Goal: Task Accomplishment & Management: Complete application form

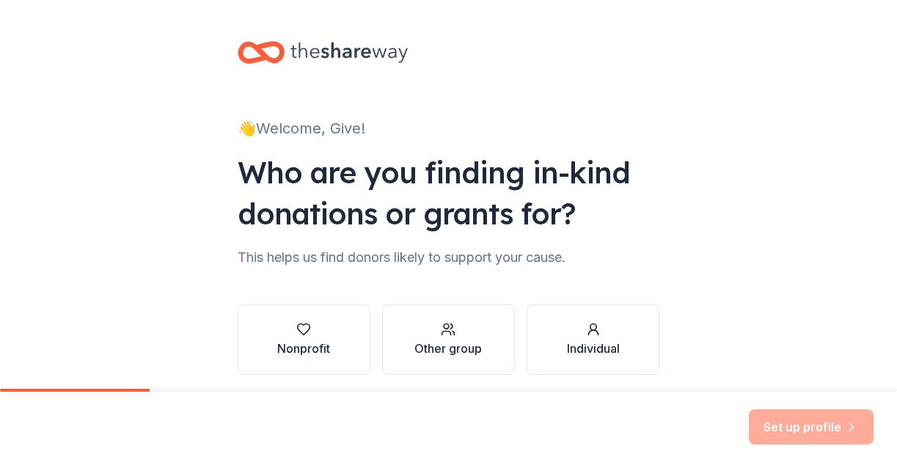
scroll to position [57, 0]
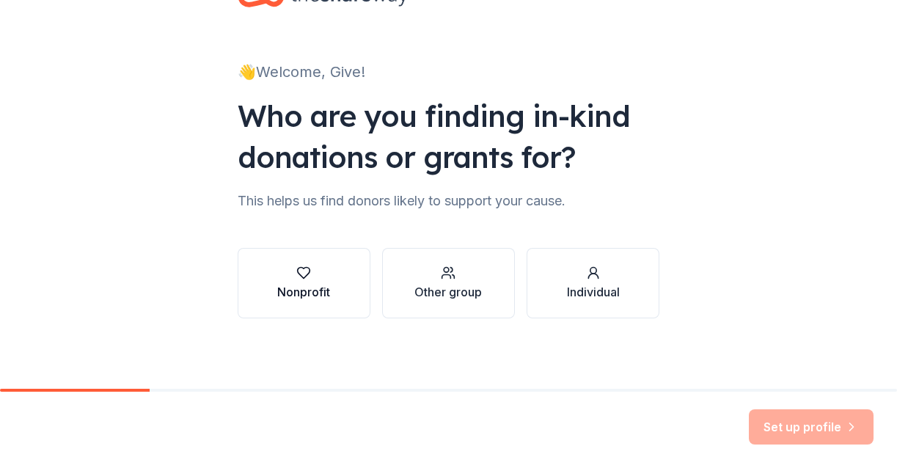
click at [277, 291] on div "Nonprofit" at bounding box center [303, 292] width 53 height 18
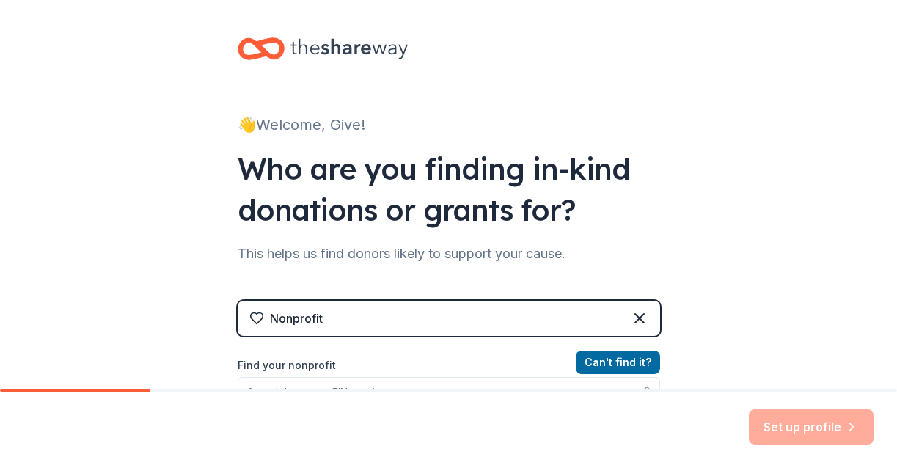
scroll to position [0, 0]
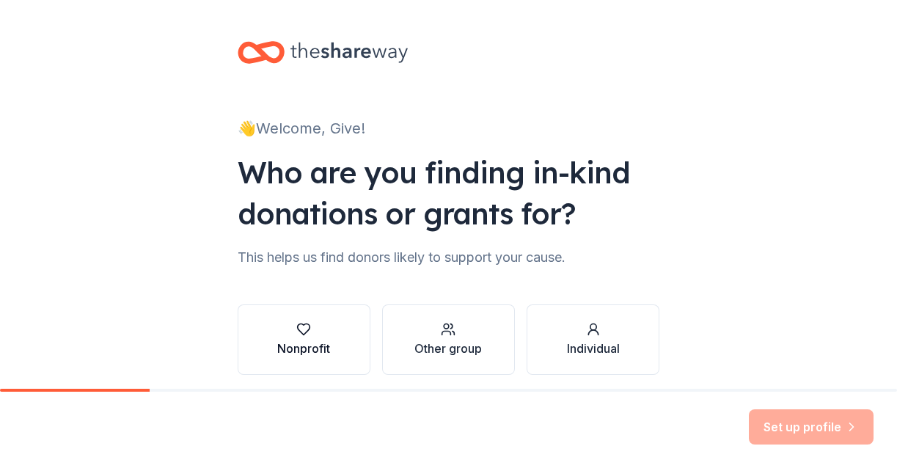
click at [333, 331] on button "Nonprofit" at bounding box center [304, 340] width 133 height 70
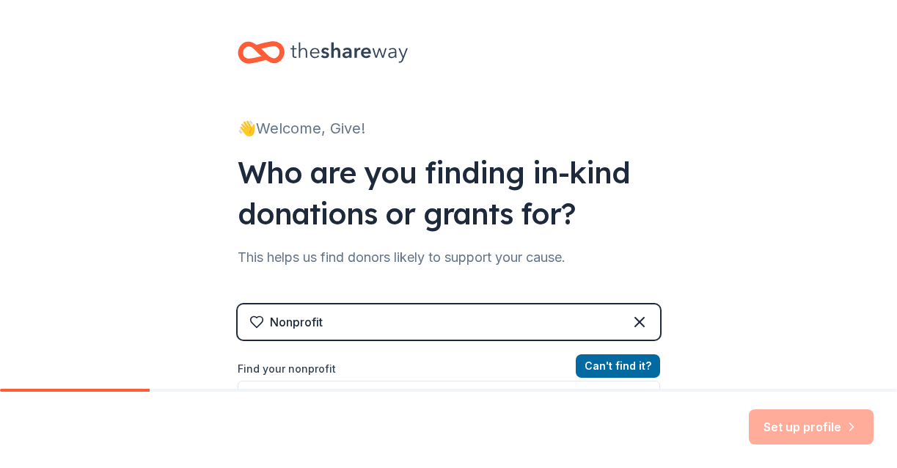
click at [386, 324] on div "Nonprofit" at bounding box center [449, 322] width 423 height 35
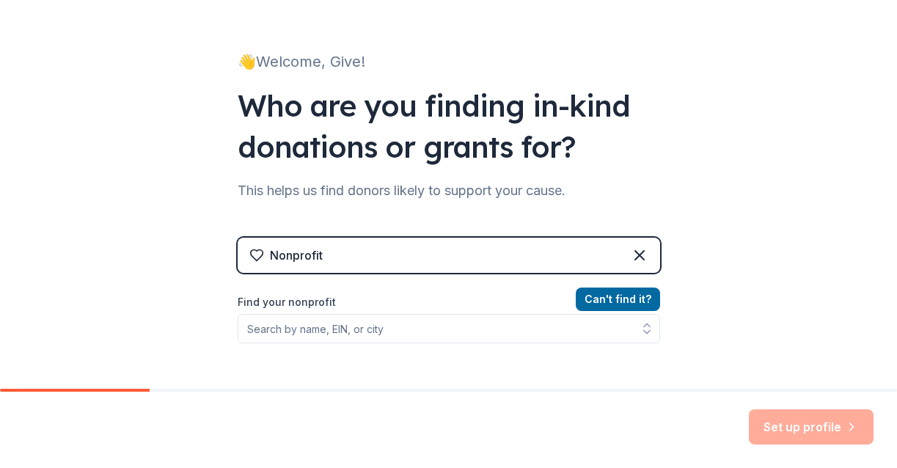
scroll to position [147, 0]
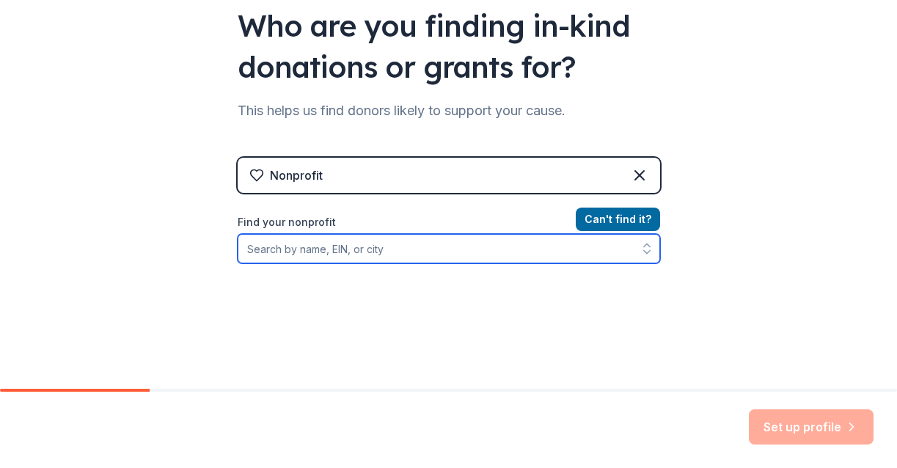
click at [413, 261] on input "Find your nonprofit" at bounding box center [449, 248] width 423 height 29
type input "33-0849956"
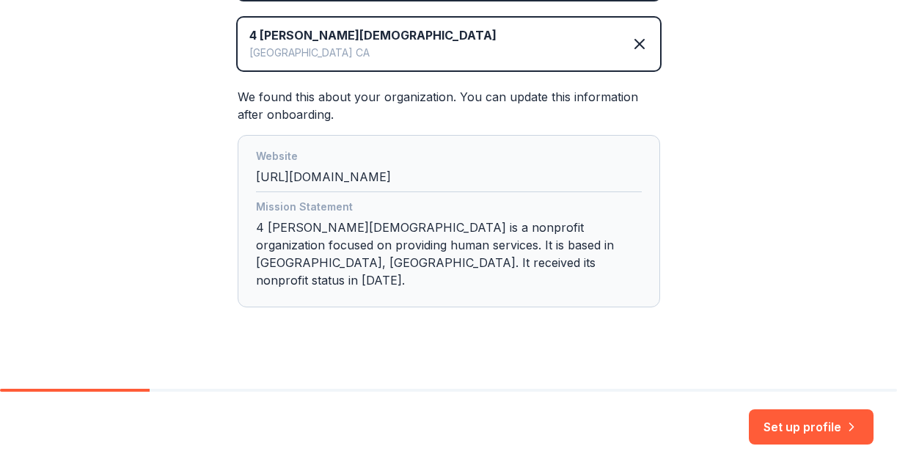
scroll to position [340, 0]
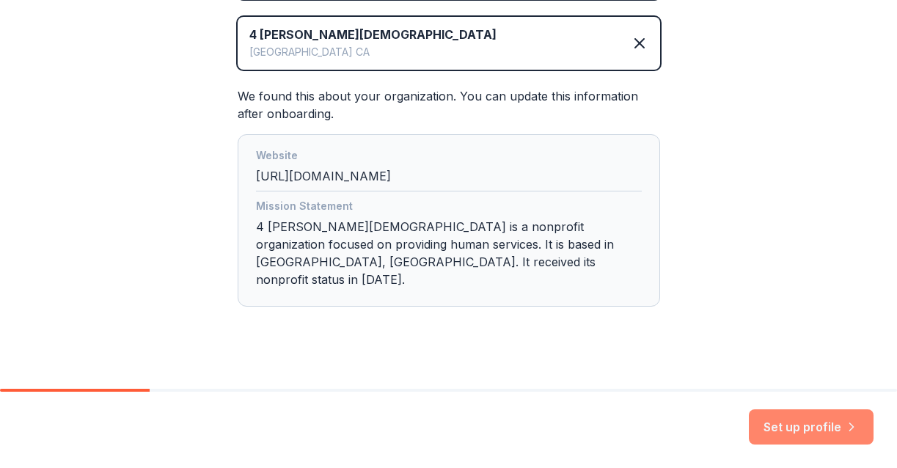
click at [775, 420] on button "Set up profile" at bounding box center [811, 426] width 125 height 35
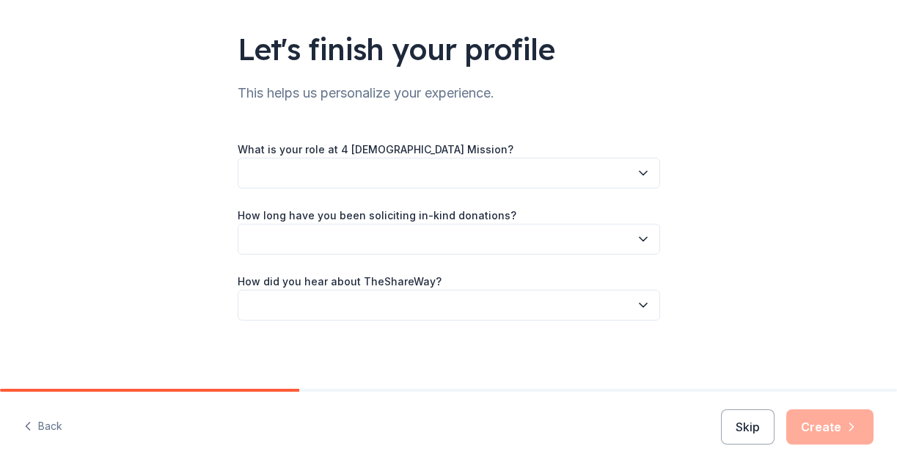
scroll to position [90, 0]
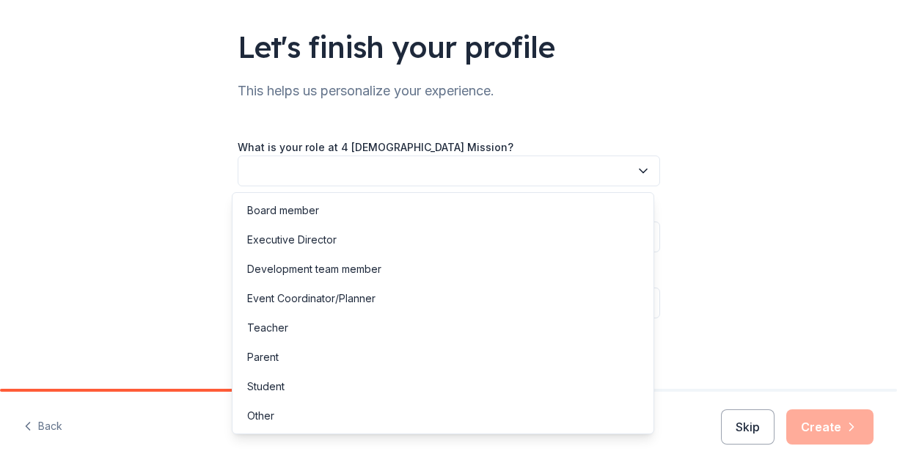
click at [304, 162] on button "button" at bounding box center [449, 171] width 423 height 31
click at [332, 215] on div "Board member" at bounding box center [443, 210] width 415 height 29
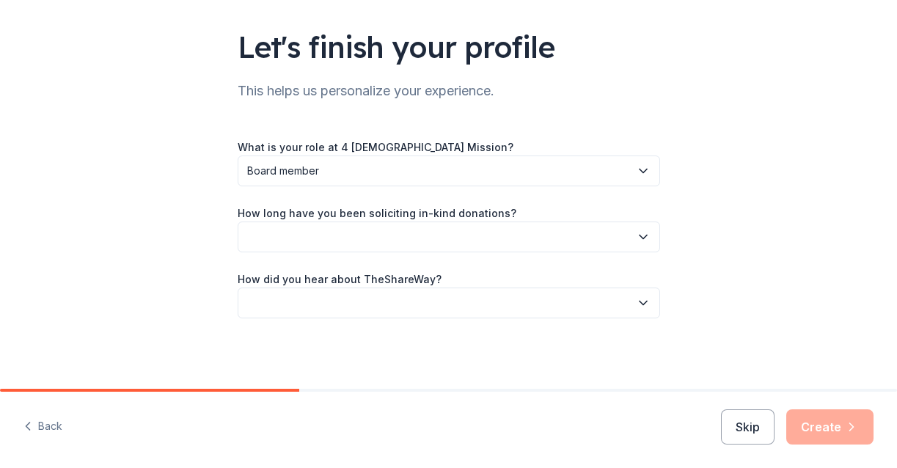
click at [358, 248] on button "button" at bounding box center [449, 237] width 423 height 31
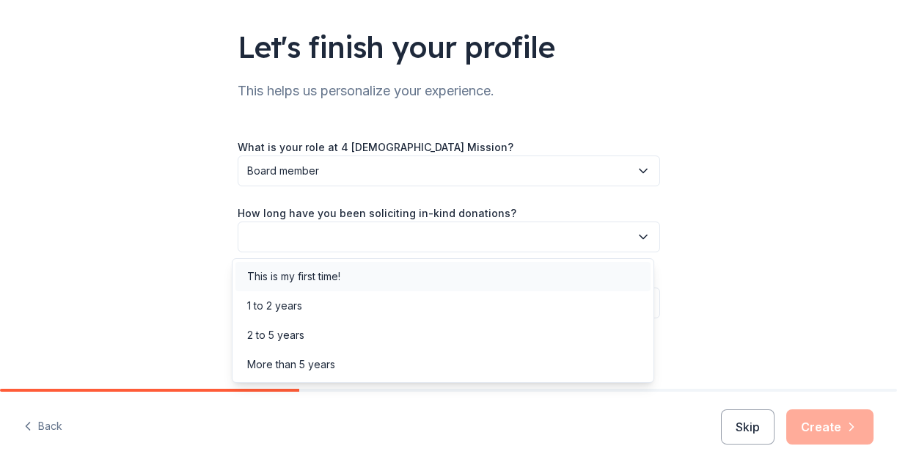
click at [367, 274] on div "This is my first time!" at bounding box center [443, 276] width 415 height 29
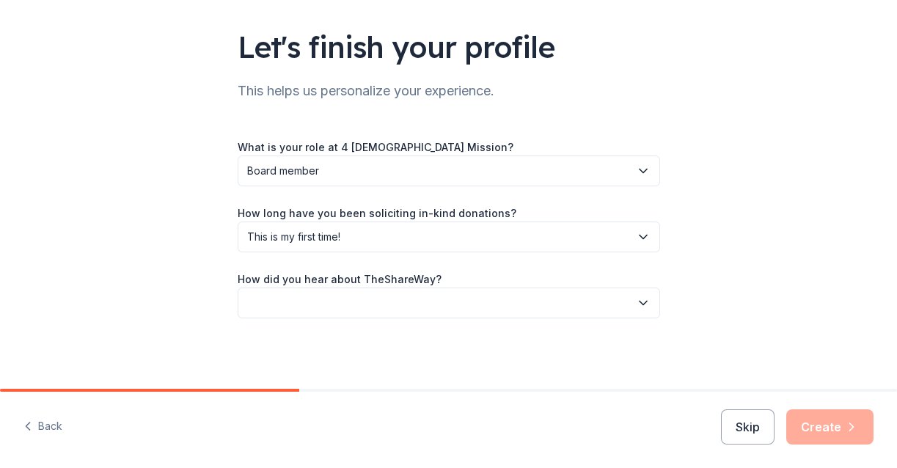
click at [371, 299] on button "button" at bounding box center [449, 303] width 423 height 31
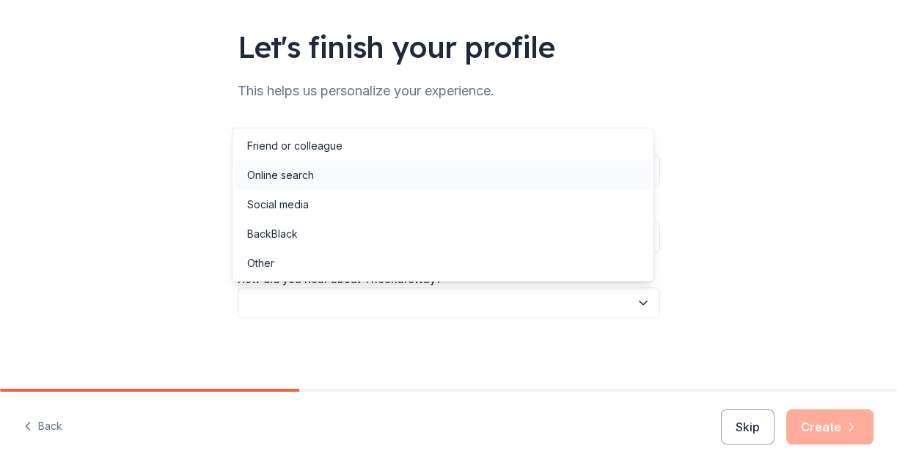
click at [442, 172] on div "Online search" at bounding box center [443, 175] width 415 height 29
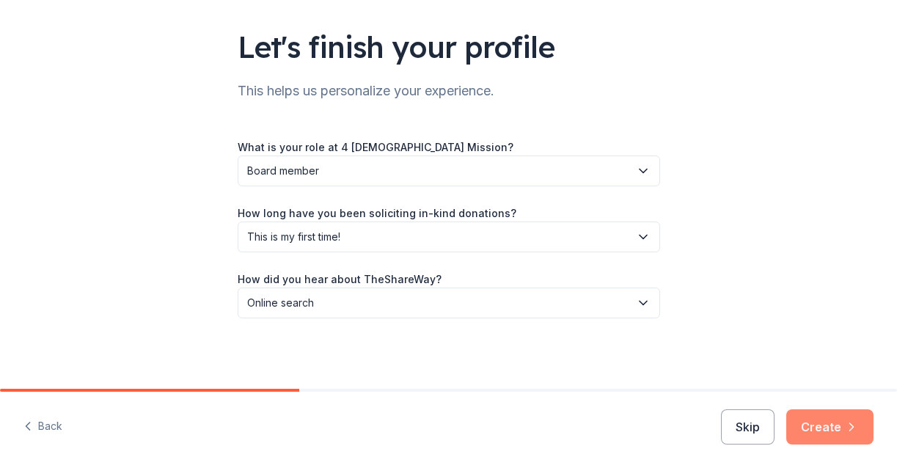
click at [849, 424] on icon "button" at bounding box center [852, 427] width 15 height 15
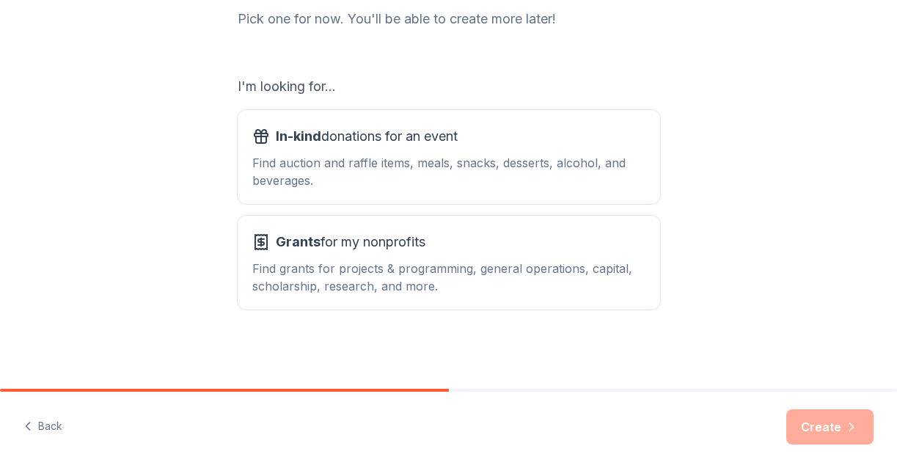
scroll to position [203, 0]
click at [579, 137] on div "In-kind donations for an event" at bounding box center [448, 136] width 393 height 23
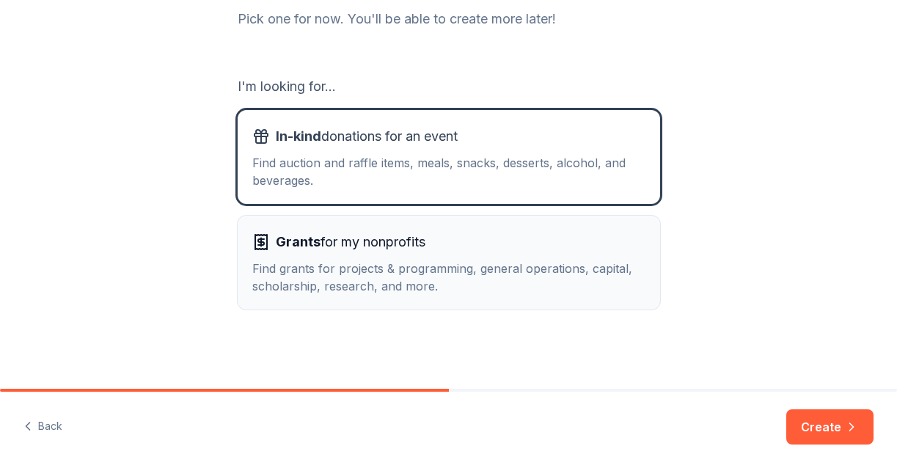
click at [557, 266] on div "Find grants for projects & programming, general operations, capital, scholarshi…" at bounding box center [448, 277] width 393 height 35
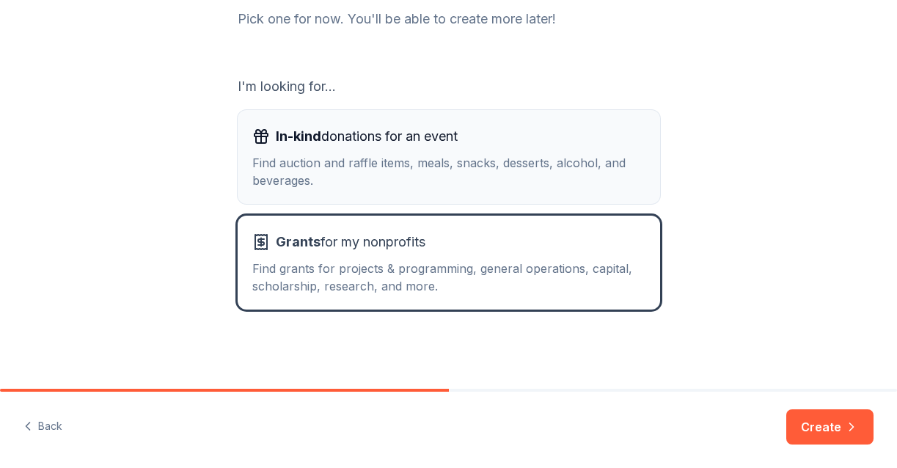
click at [611, 128] on div "In-kind donations for an event" at bounding box center [448, 136] width 393 height 23
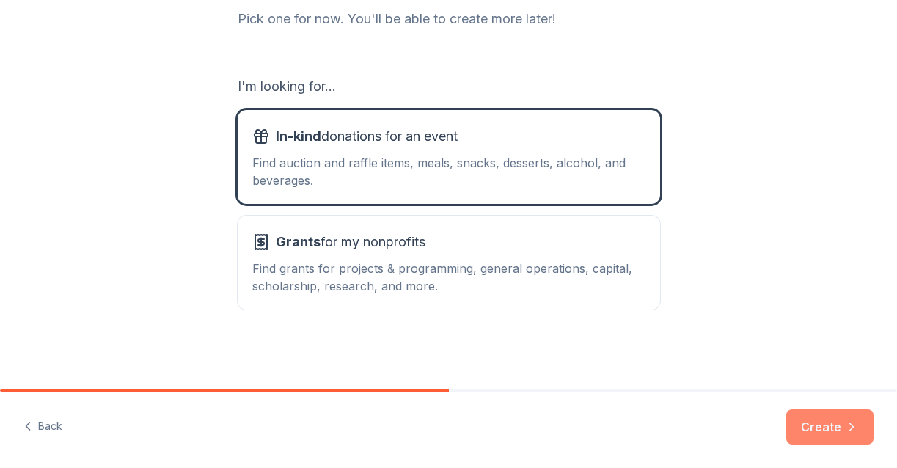
click at [853, 431] on icon "button" at bounding box center [852, 427] width 15 height 15
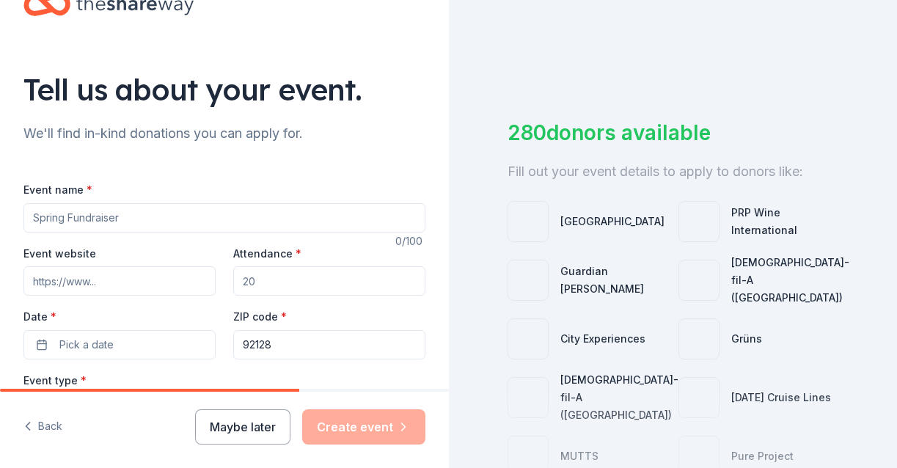
scroll to position [73, 0]
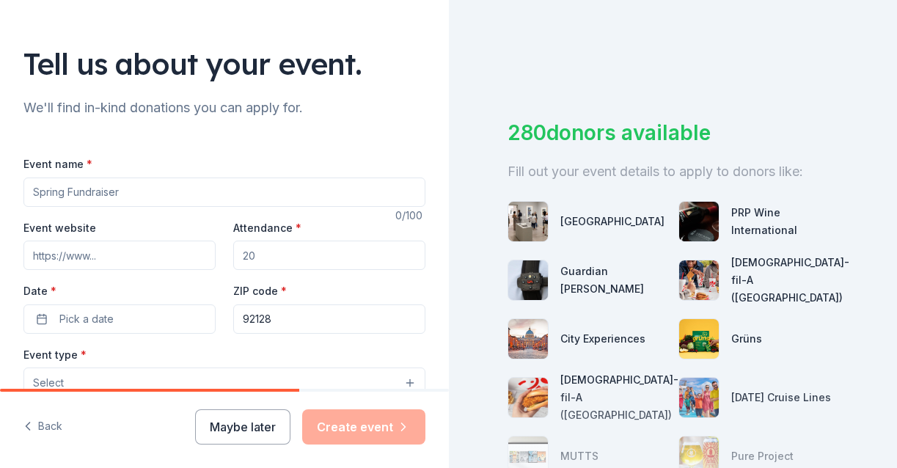
click at [346, 193] on input "Event name *" at bounding box center [224, 192] width 402 height 29
type input "g"
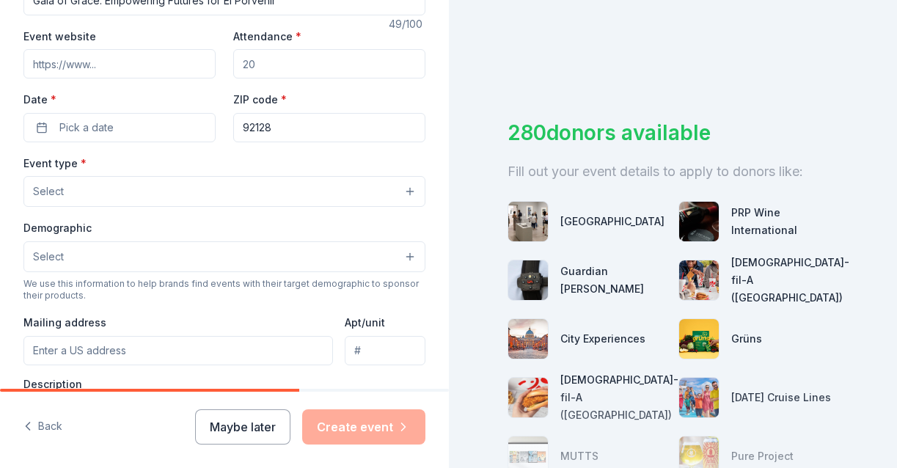
scroll to position [294, 0]
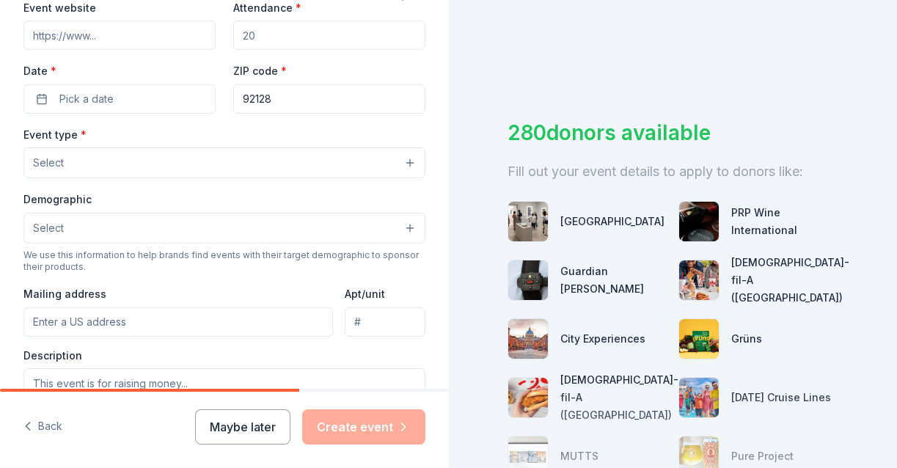
type input "Gala of Grace: Empowering Futures for El Porvenir"
click at [142, 30] on input "Event website" at bounding box center [119, 35] width 192 height 29
paste input "https://4cm.betterworld.org/events/el-porvenir-gala"
type input "https://4cm.betterworld.org/events/el-porvenir-gala"
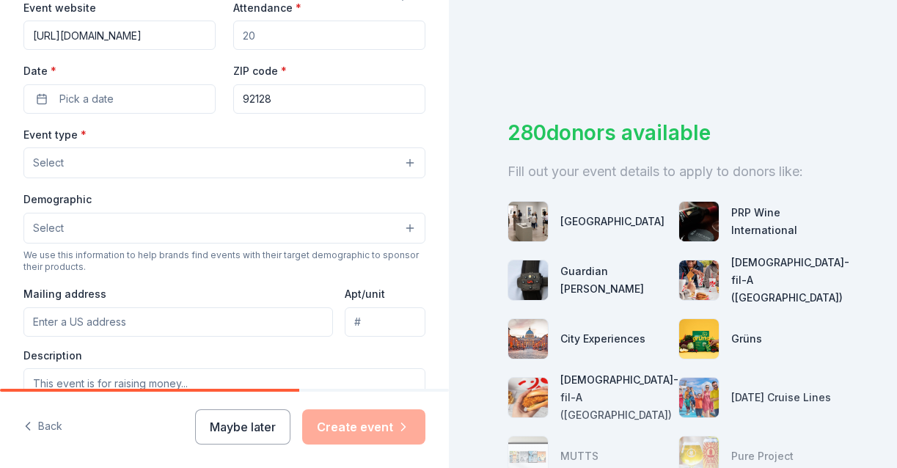
scroll to position [0, 0]
click at [267, 35] on input "Attendance *" at bounding box center [329, 35] width 192 height 29
drag, startPoint x: 267, startPoint y: 35, endPoint x: 211, endPoint y: 42, distance: 56.2
click at [211, 42] on div "Event website https://4cm.betterworld.org/events/el-porvenir-gala Attendance * …" at bounding box center [224, 56] width 402 height 115
type input "150"
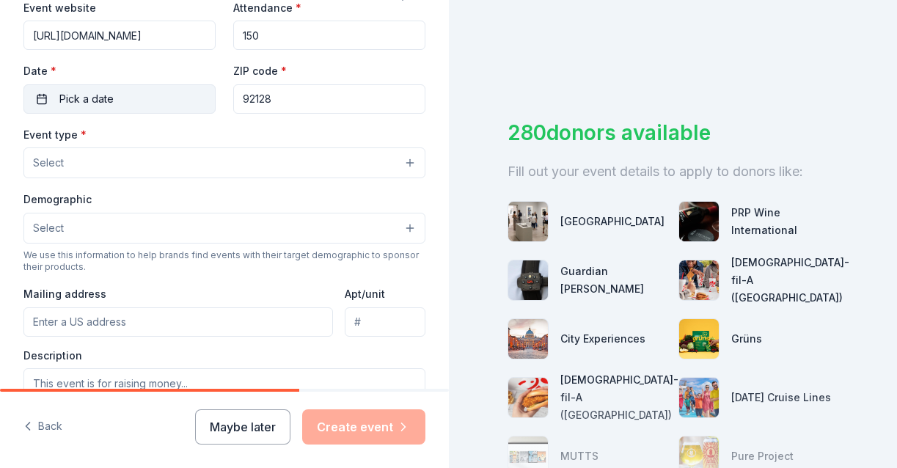
click at [164, 90] on button "Pick a date" at bounding box center [119, 98] width 192 height 29
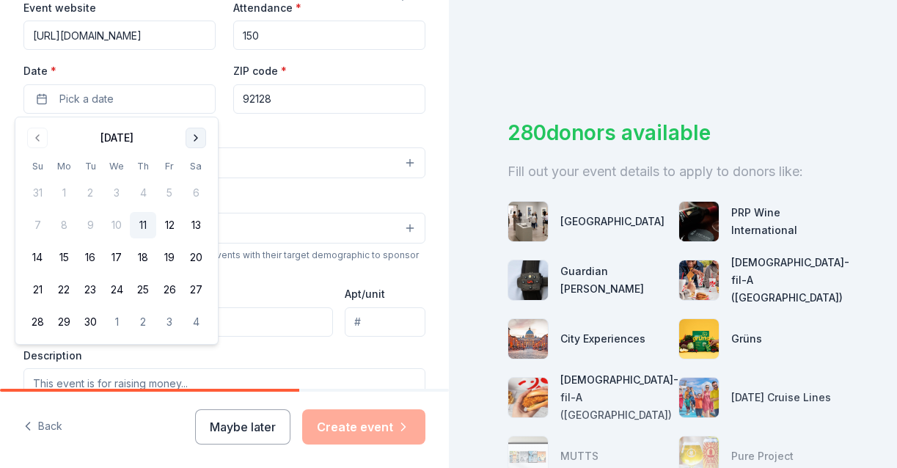
click at [192, 142] on button "Go to next month" at bounding box center [196, 138] width 21 height 21
click at [197, 188] on button "6" at bounding box center [196, 193] width 26 height 26
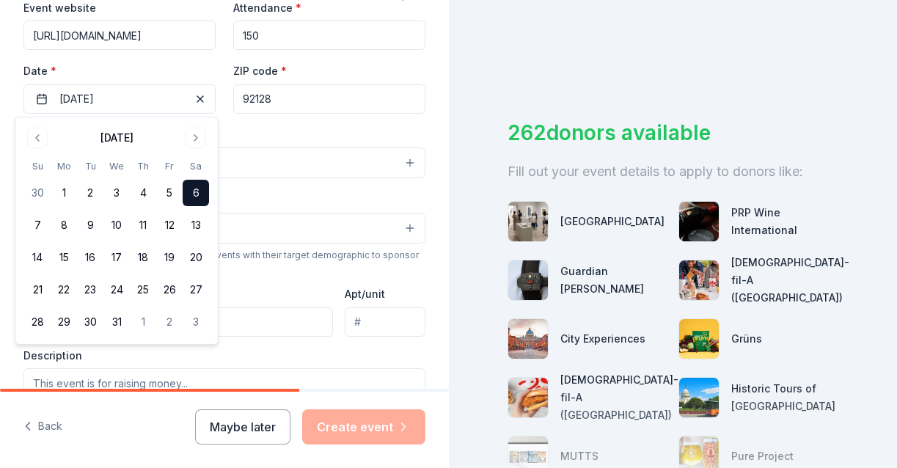
click at [292, 101] on input "92128" at bounding box center [329, 98] width 192 height 29
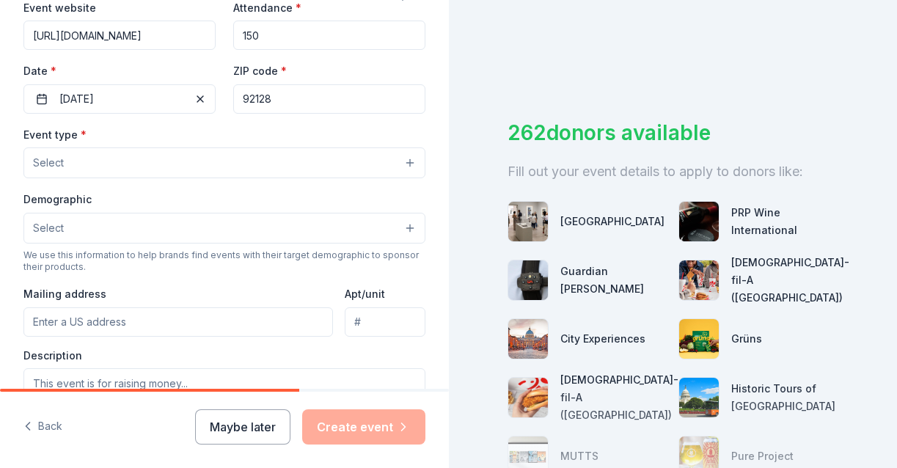
paste input
drag, startPoint x: 298, startPoint y: 101, endPoint x: 201, endPoint y: 94, distance: 97.1
click at [201, 94] on div "Event website https://4cm.betterworld.org/events/el-porvenir-gala Attendance * …" at bounding box center [224, 56] width 402 height 115
paste input "024"
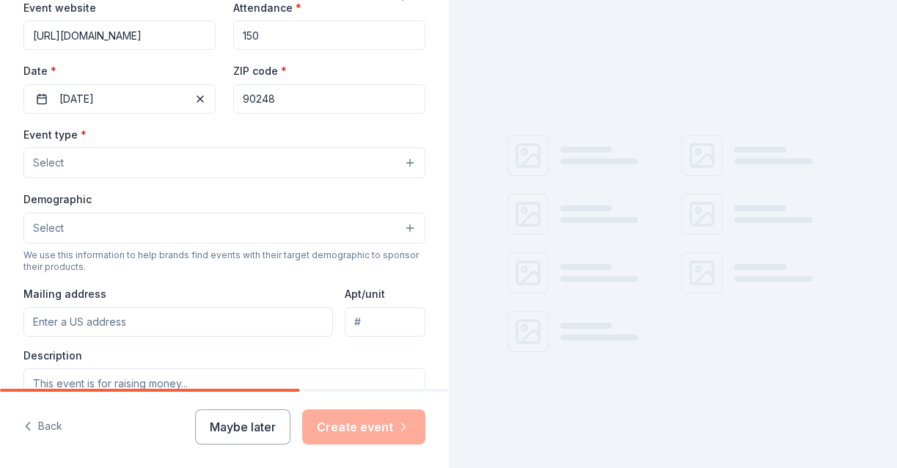
type input "90248"
click at [217, 166] on button "Select" at bounding box center [224, 162] width 402 height 31
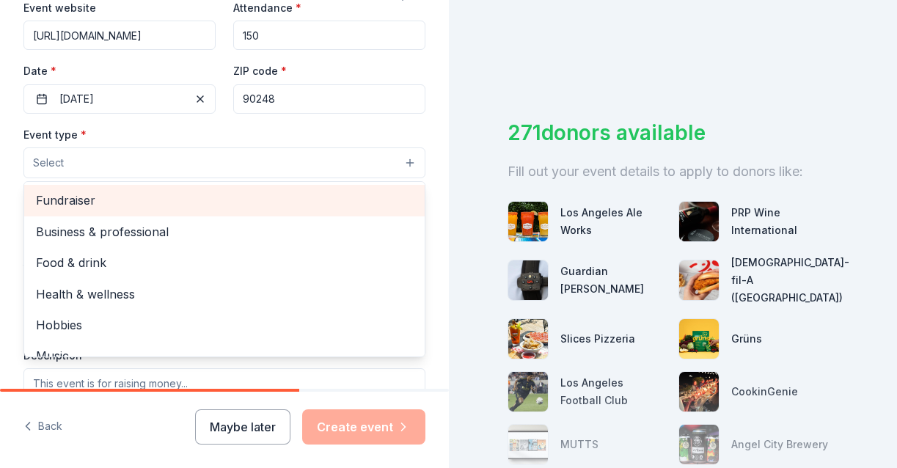
click at [208, 209] on span "Fundraiser" at bounding box center [224, 200] width 377 height 19
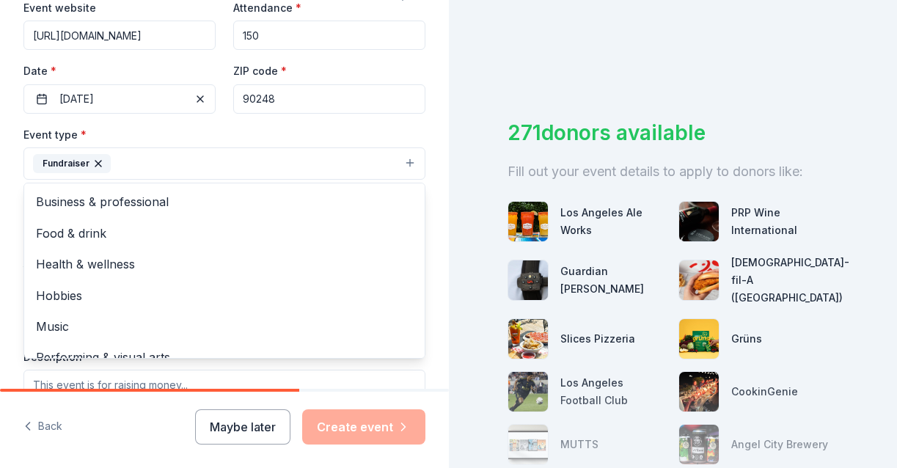
click at [310, 136] on div "Event type * Fundraiser Business & professional Food & drink Health & wellness …" at bounding box center [224, 152] width 402 height 55
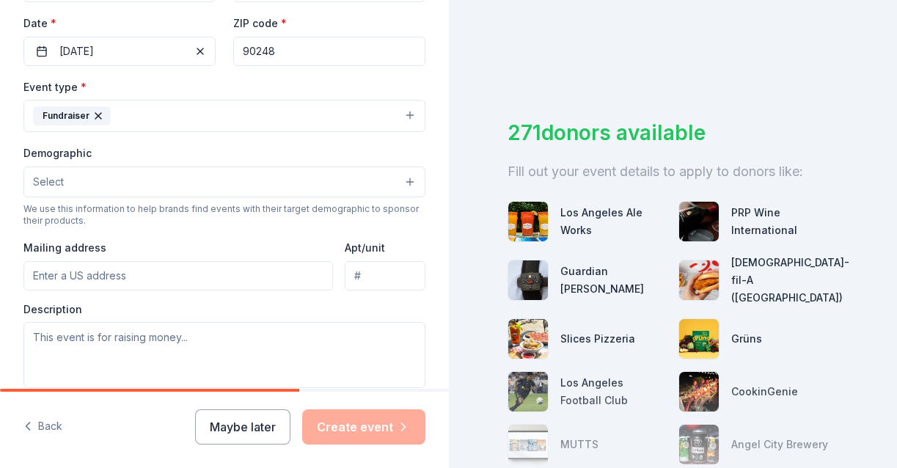
scroll to position [367, 0]
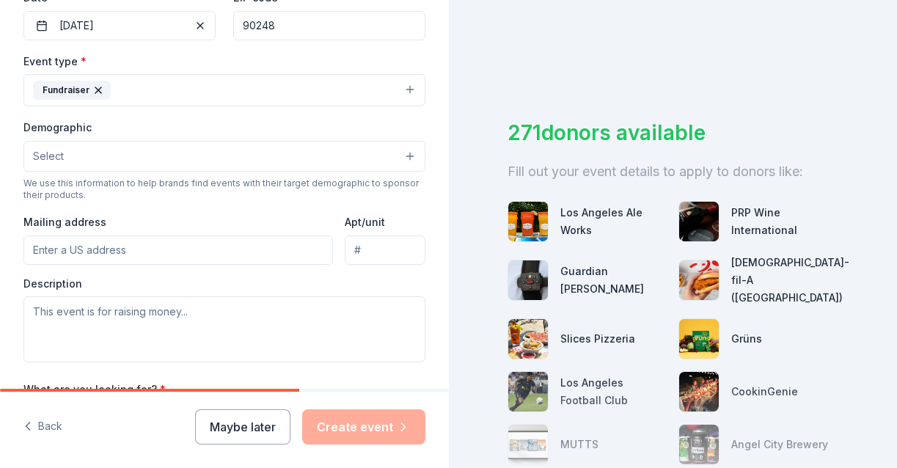
click at [272, 165] on button "Select" at bounding box center [224, 156] width 402 height 31
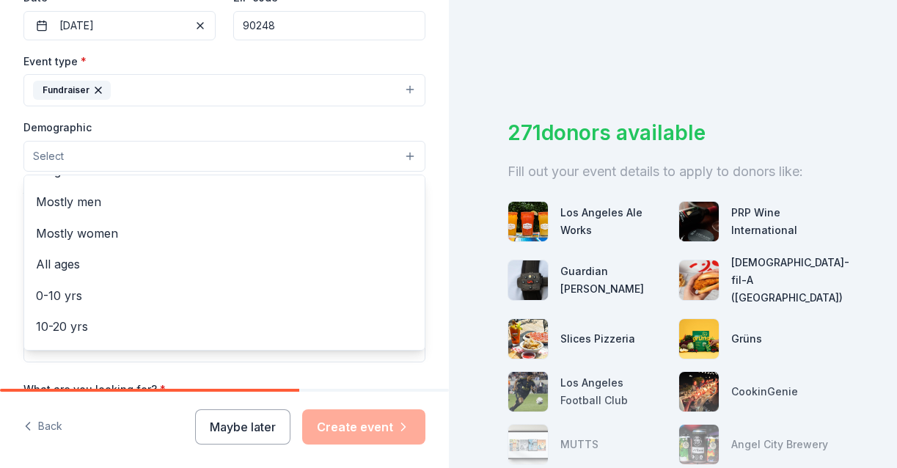
scroll to position [15, 0]
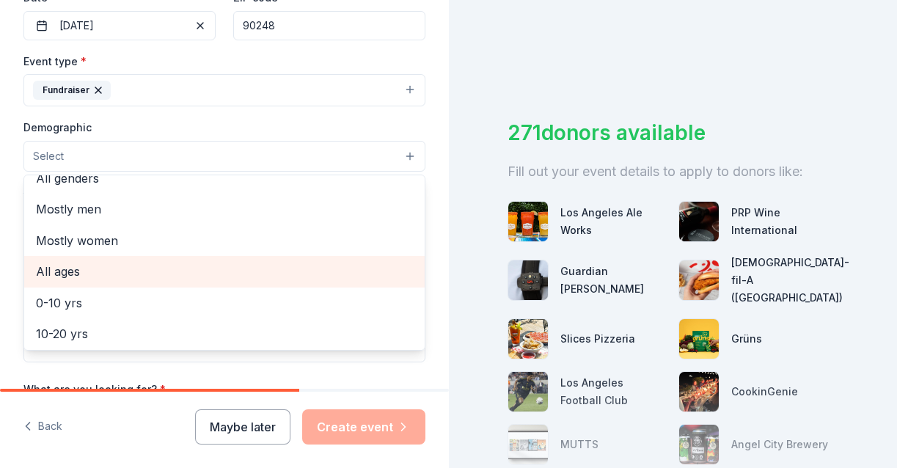
click at [207, 260] on div "All ages" at bounding box center [224, 271] width 401 height 31
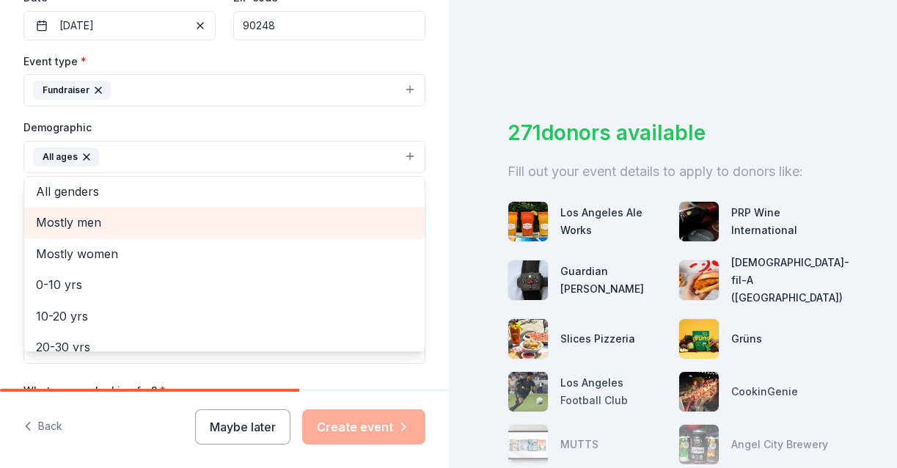
scroll to position [0, 0]
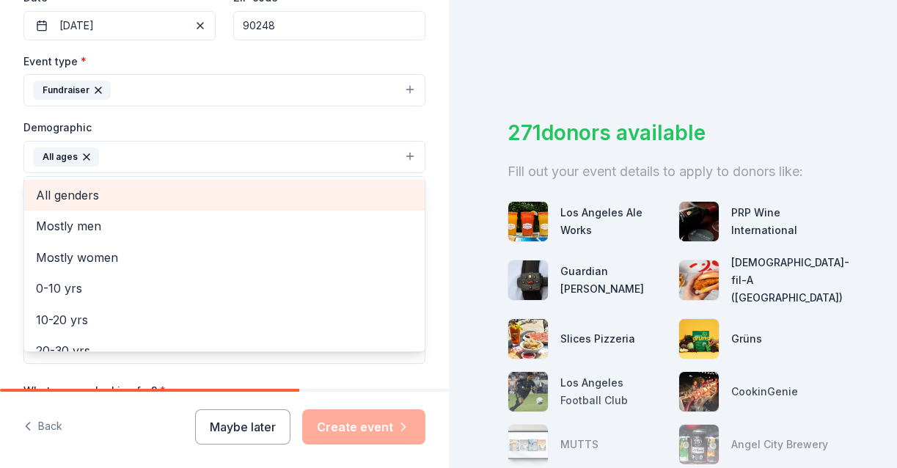
click at [251, 192] on span "All genders" at bounding box center [224, 195] width 377 height 19
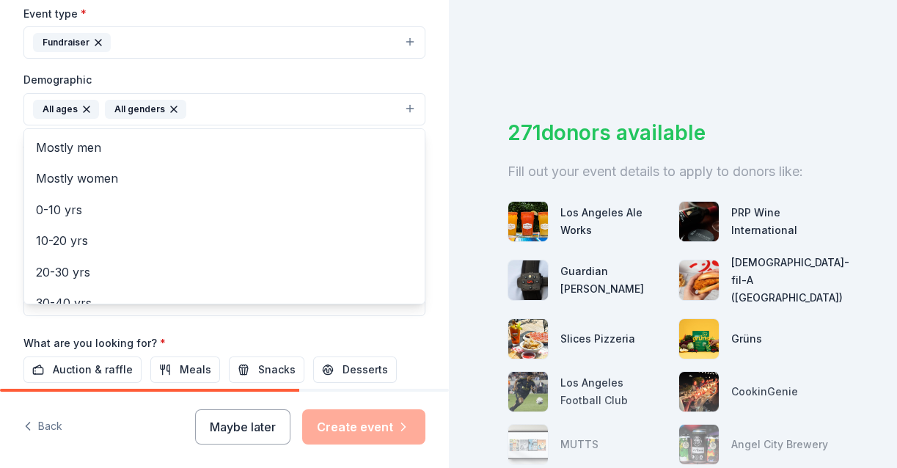
scroll to position [440, 0]
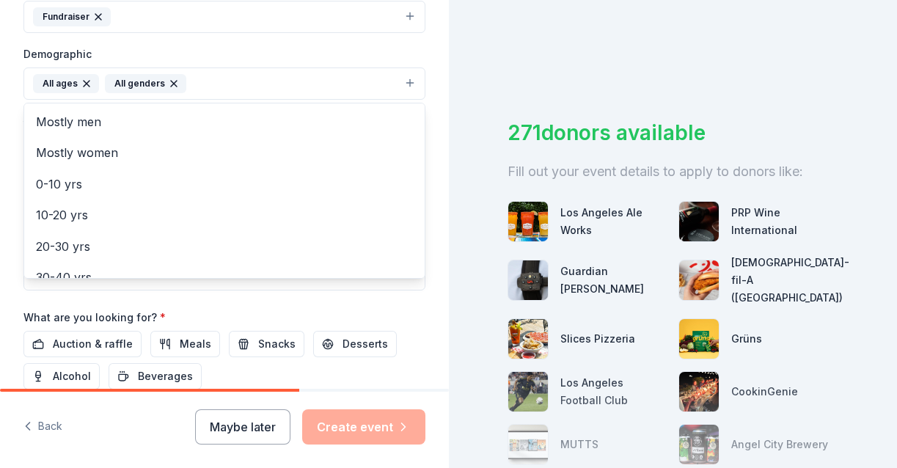
click at [416, 48] on div "Tell us about your event. We'll find in-kind donations you can apply for. Event…" at bounding box center [224, 50] width 449 height 980
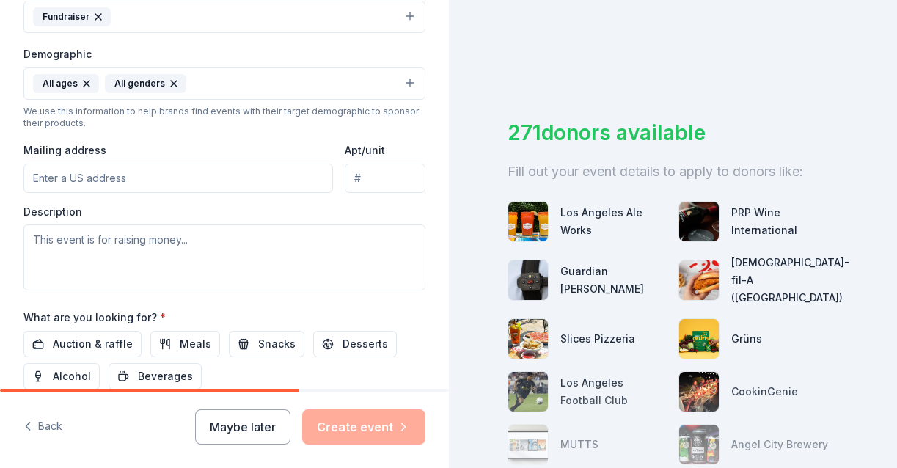
click at [225, 181] on input "Mailing address" at bounding box center [178, 178] width 310 height 29
type input "119 Mirth"
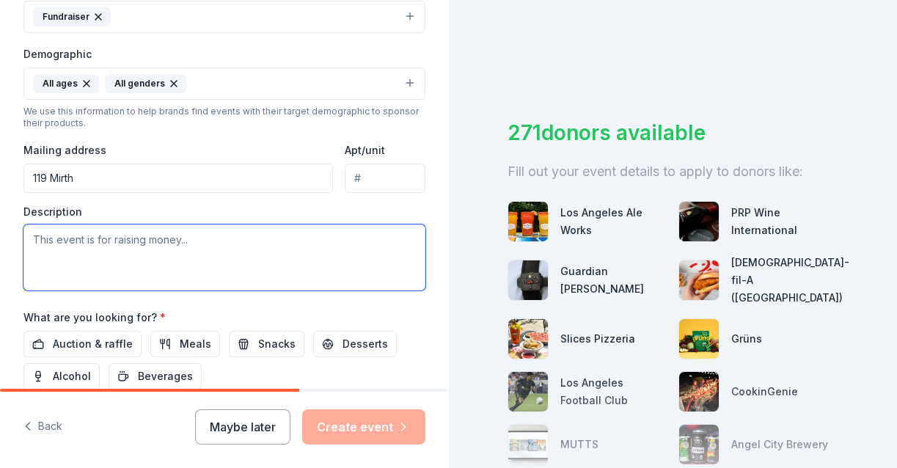
click at [298, 252] on textarea at bounding box center [224, 258] width 402 height 66
click at [183, 238] on textarea at bounding box center [224, 258] width 402 height 66
paste textarea "Join us for the inaugural Gala of Grace, a prestigious event celebrating over t…"
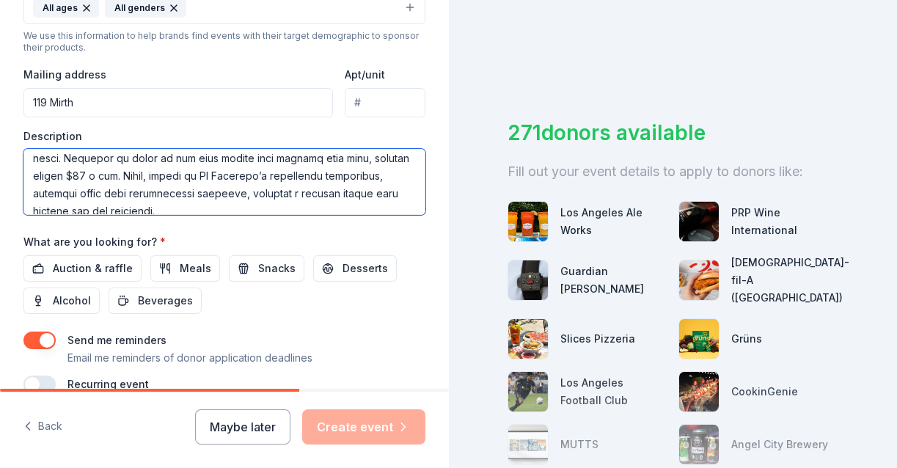
scroll to position [517, 0]
type textarea "Join us for the inaugural Gala of Grace, a prestigious event celebrating over t…"
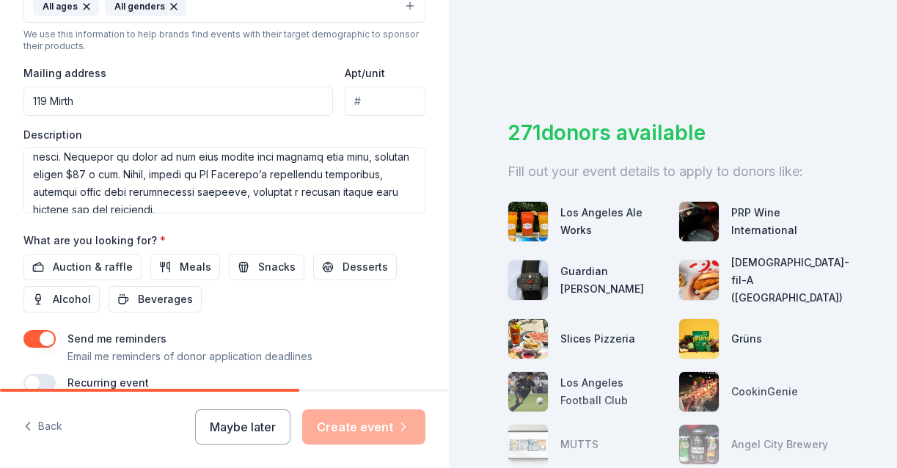
click at [149, 99] on input "119 Mirth" at bounding box center [178, 101] width 310 height 29
click at [156, 94] on input "119 Mirth" at bounding box center [178, 101] width 310 height 29
type input "119 Mirth, Irvine, CA, 92618"
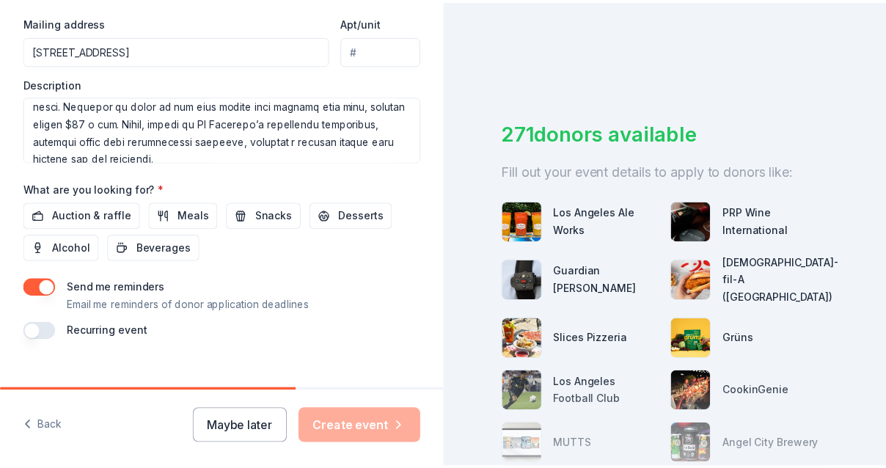
scroll to position [591, 0]
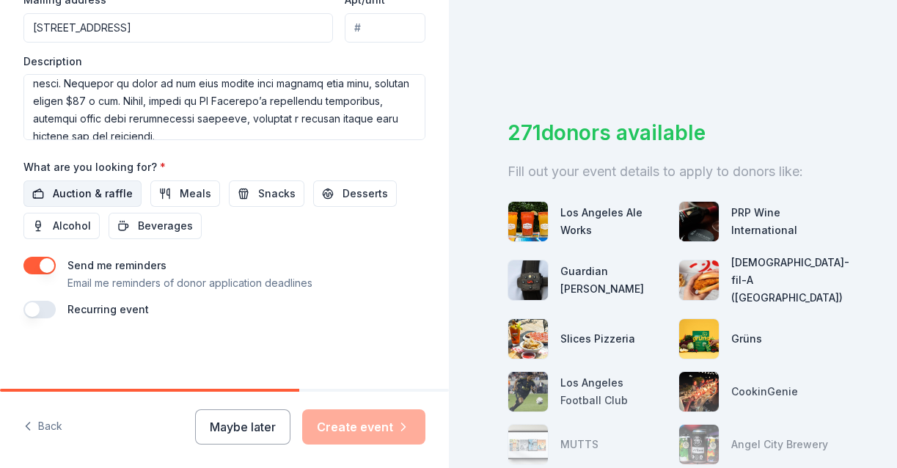
click at [113, 199] on span "Auction & raffle" at bounding box center [93, 194] width 80 height 18
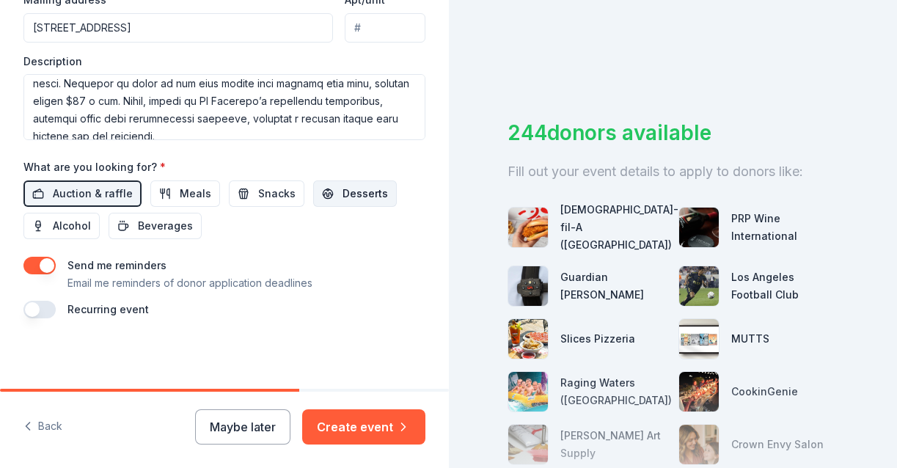
click at [379, 189] on button "Desserts" at bounding box center [355, 194] width 84 height 26
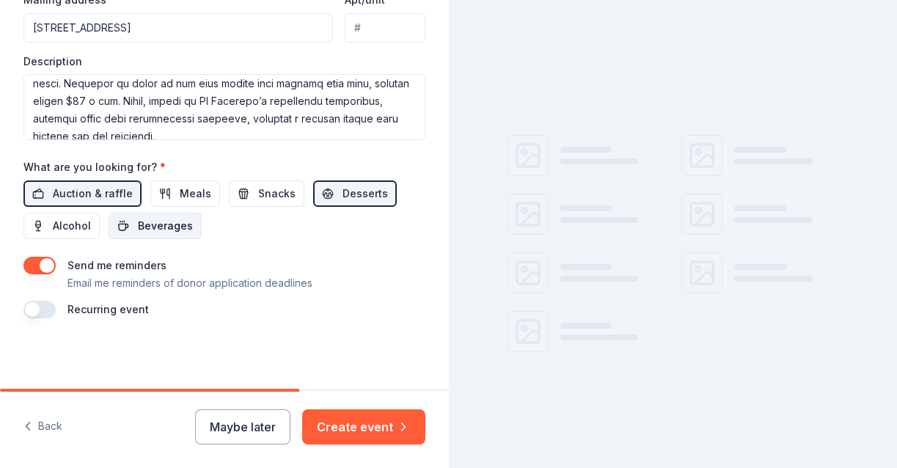
click at [155, 228] on span "Beverages" at bounding box center [165, 226] width 55 height 18
click at [251, 192] on button "Snacks" at bounding box center [267, 194] width 76 height 26
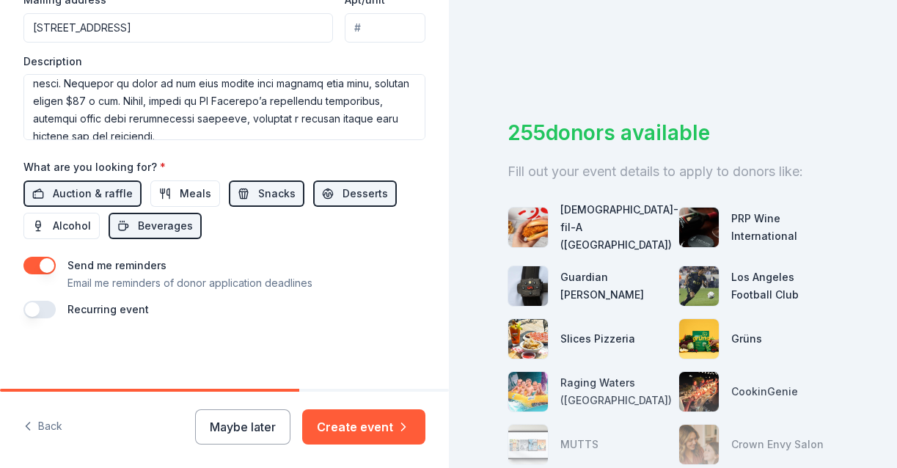
click at [39, 265] on button "button" at bounding box center [39, 266] width 32 height 18
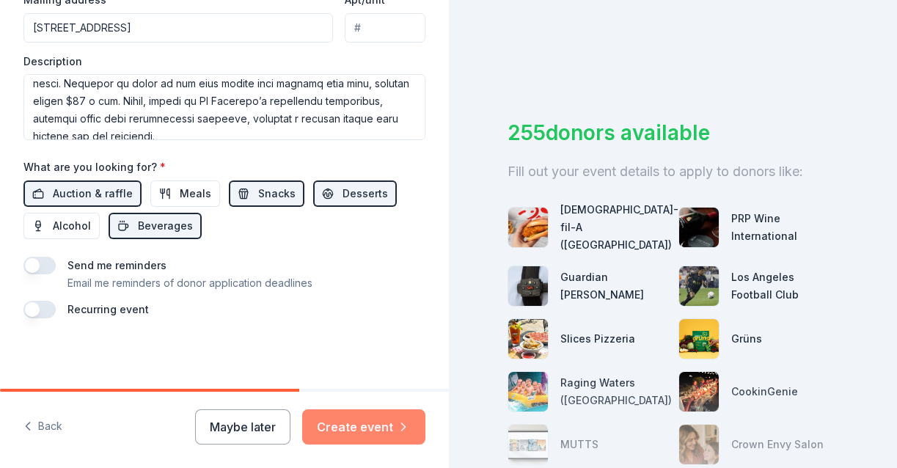
click at [349, 432] on button "Create event" at bounding box center [363, 426] width 123 height 35
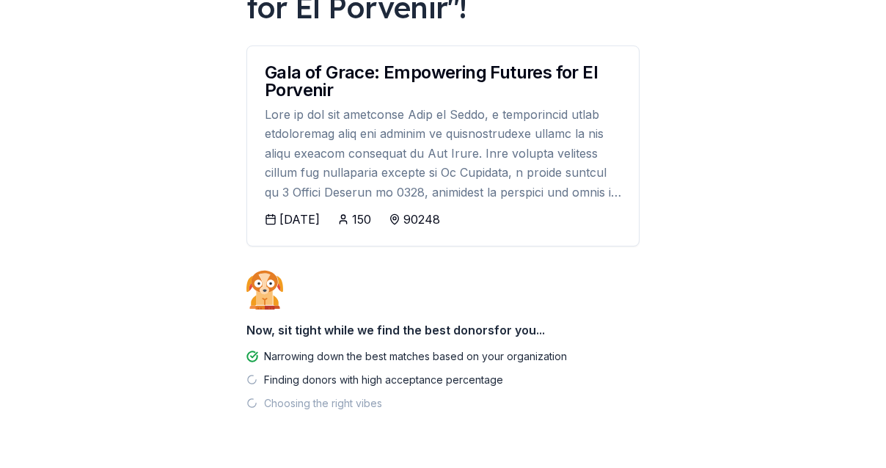
scroll to position [230, 0]
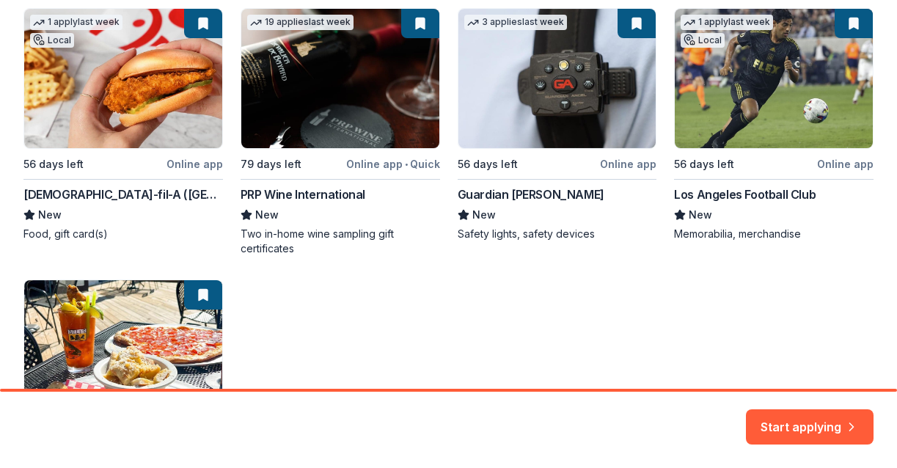
scroll to position [265, 0]
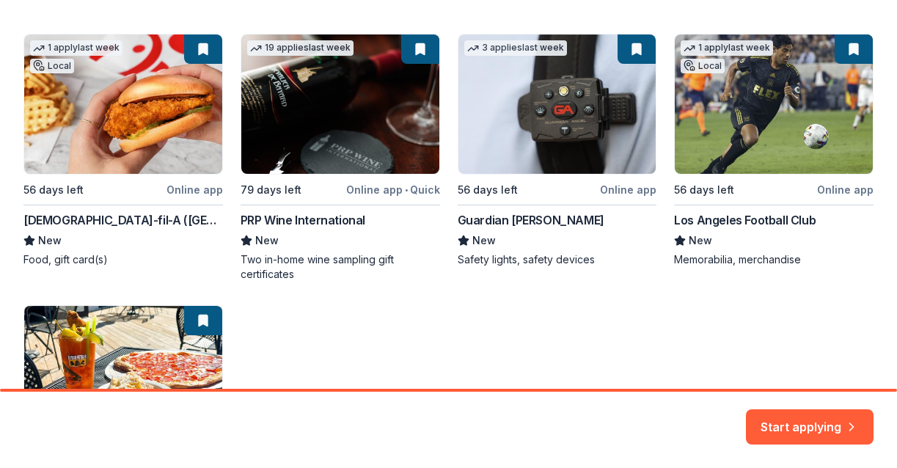
click at [170, 109] on div "1 apply last week Local 56 days left Online app Chick-fil-A (Los Angeles) New F…" at bounding box center [448, 286] width 850 height 505
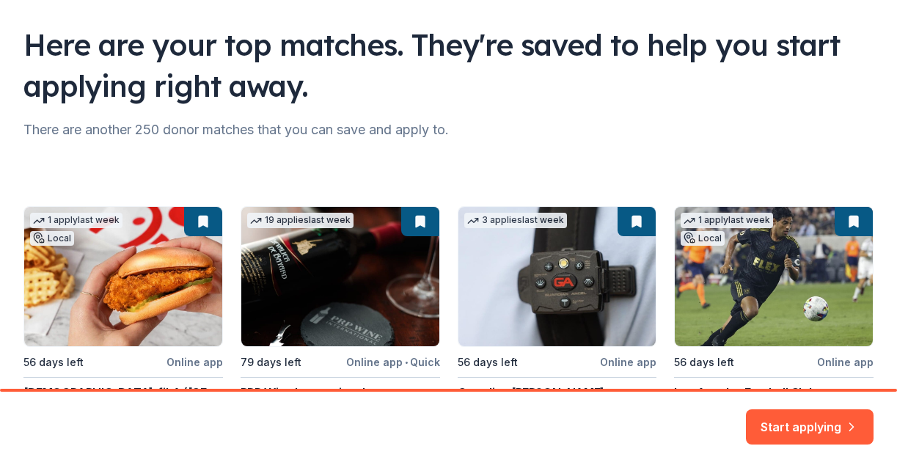
scroll to position [118, 0]
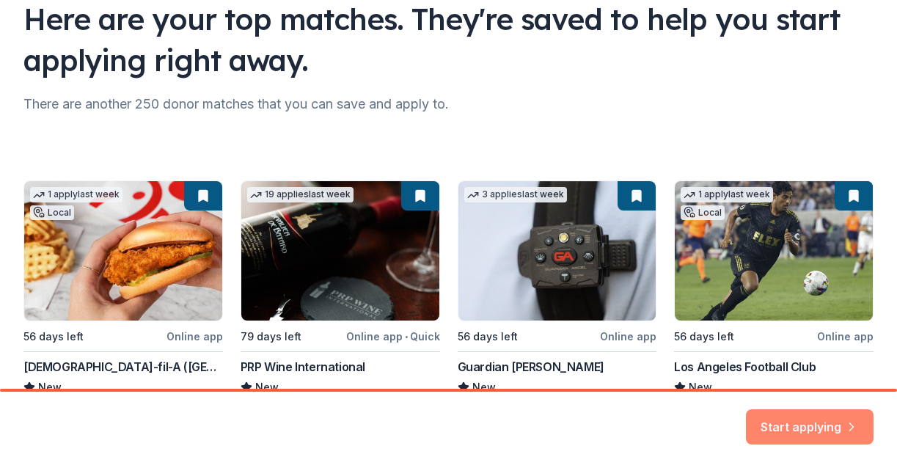
click at [853, 423] on icon "button" at bounding box center [852, 418] width 15 height 15
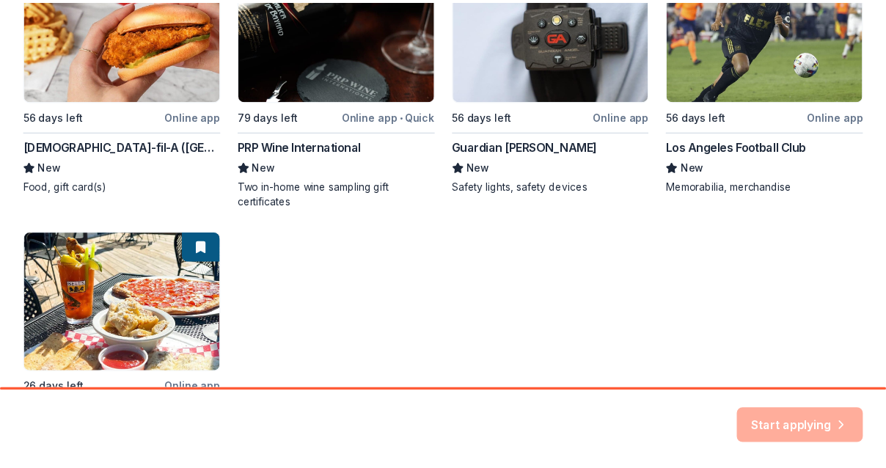
scroll to position [412, 0]
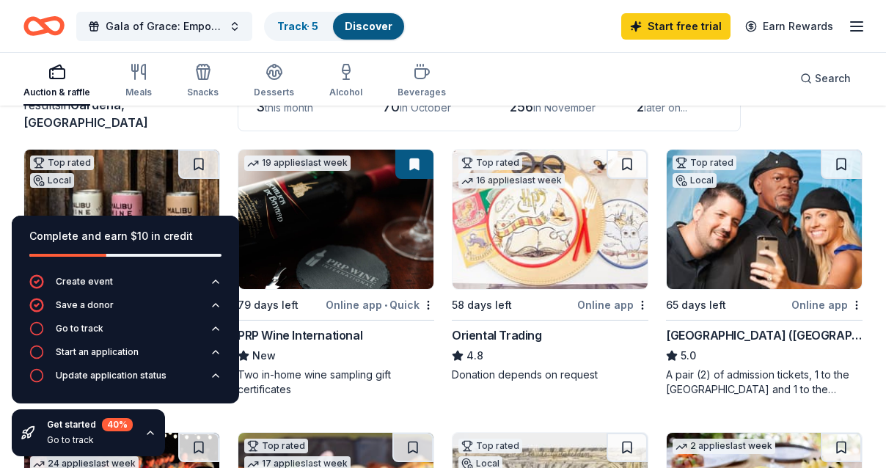
scroll to position [147, 0]
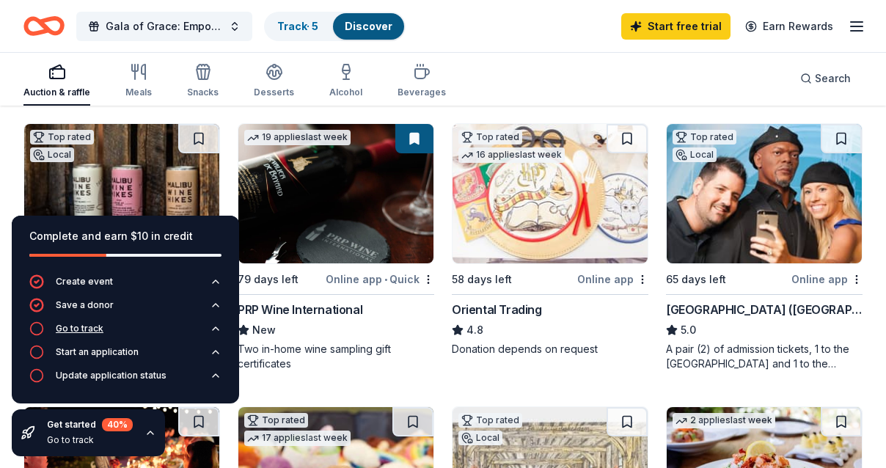
click at [92, 331] on div "Go to track" at bounding box center [80, 329] width 48 height 12
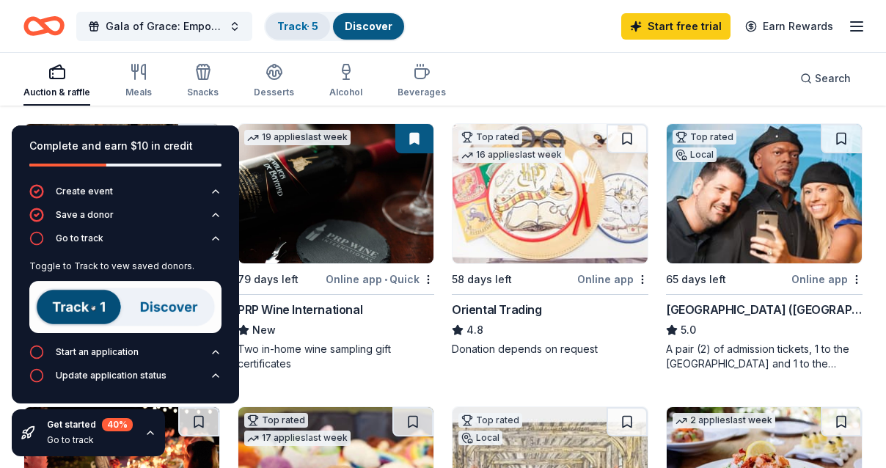
click at [316, 18] on div "Track · 5" at bounding box center [298, 26] width 65 height 26
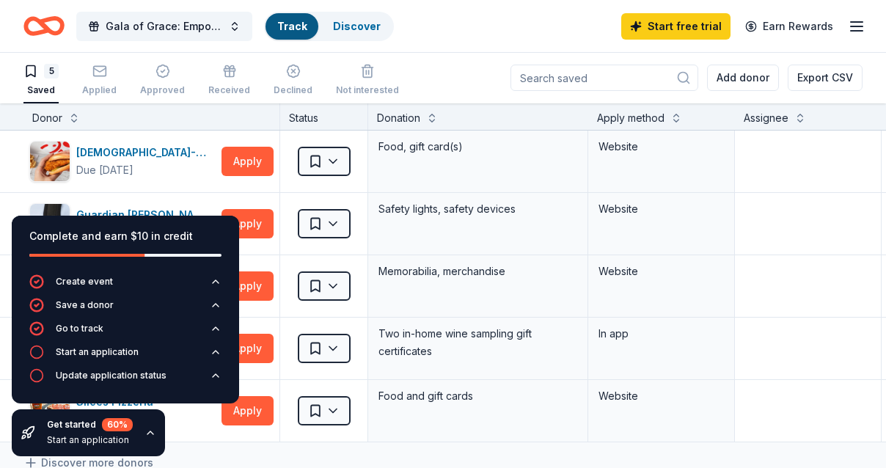
scroll to position [1, 0]
click at [470, 34] on div "Gala of Grace: Empowering Futures for El Porvenir Track · 5 Discover Start free…" at bounding box center [442, 26] width 839 height 34
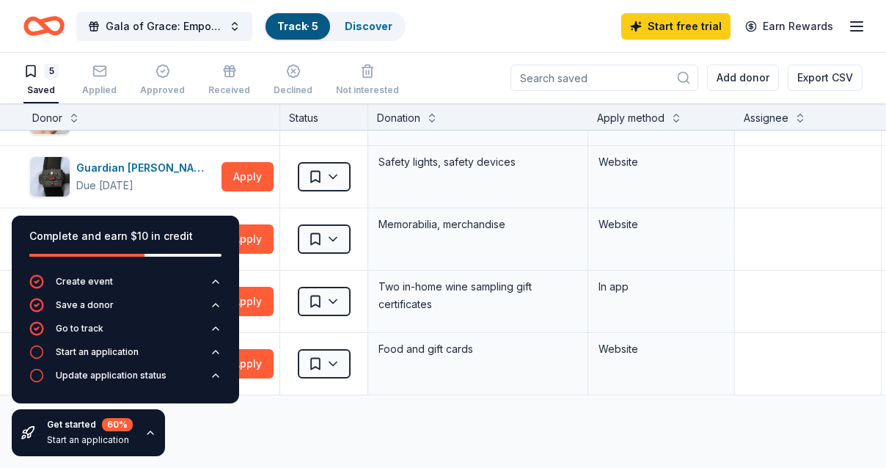
scroll to position [73, 0]
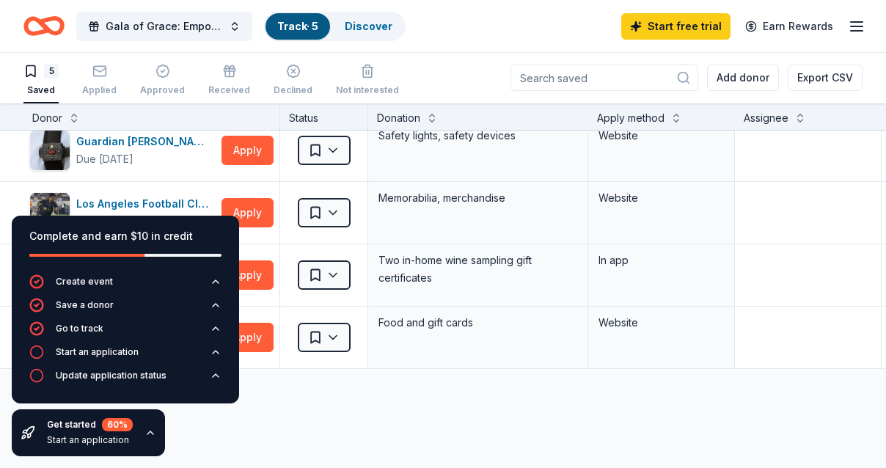
click at [344, 445] on div "Chick-fil-A (Los Angeles) Due in 56 days Apply Saved Food, gift card(s) Website…" at bounding box center [563, 351] width 1126 height 588
click at [150, 431] on icon "button" at bounding box center [151, 433] width 12 height 12
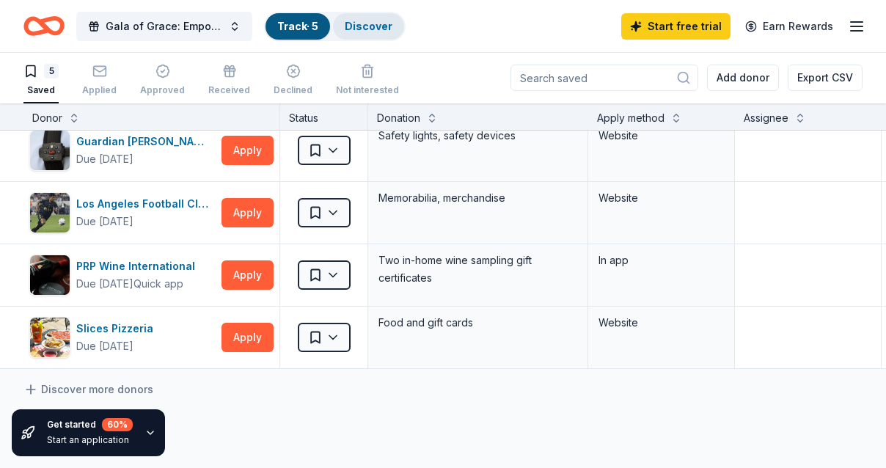
click at [375, 21] on link "Discover" at bounding box center [369, 26] width 48 height 12
click at [378, 29] on link "Discover" at bounding box center [369, 26] width 48 height 12
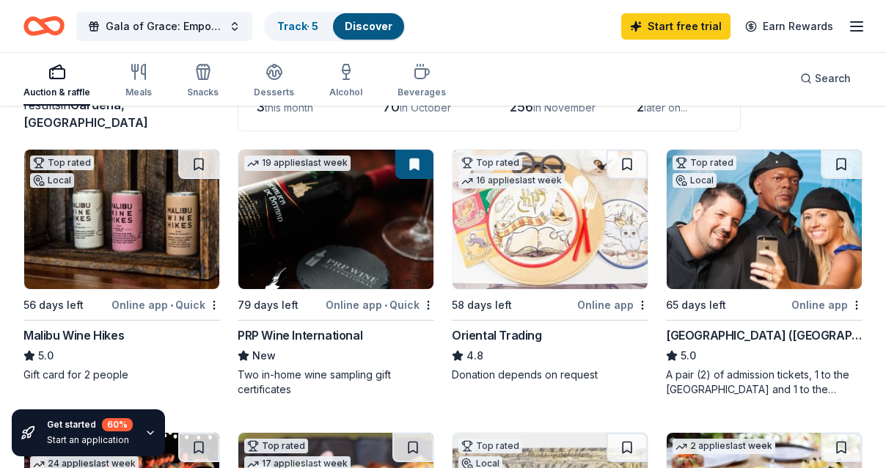
scroll to position [147, 0]
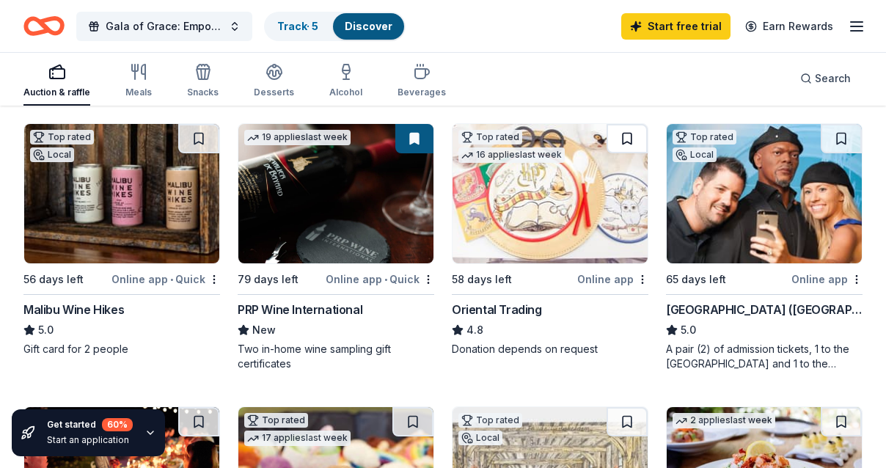
click at [638, 139] on button at bounding box center [627, 138] width 41 height 29
click at [420, 139] on button at bounding box center [415, 138] width 38 height 29
click at [844, 142] on button at bounding box center [841, 138] width 41 height 29
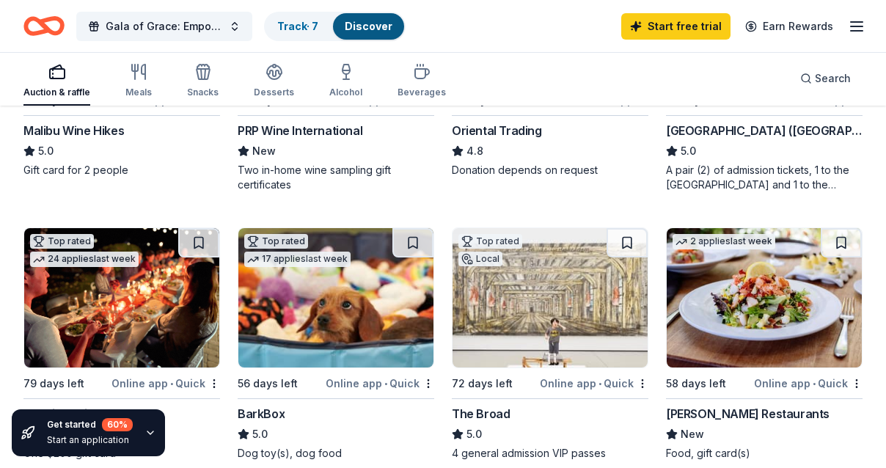
scroll to position [367, 0]
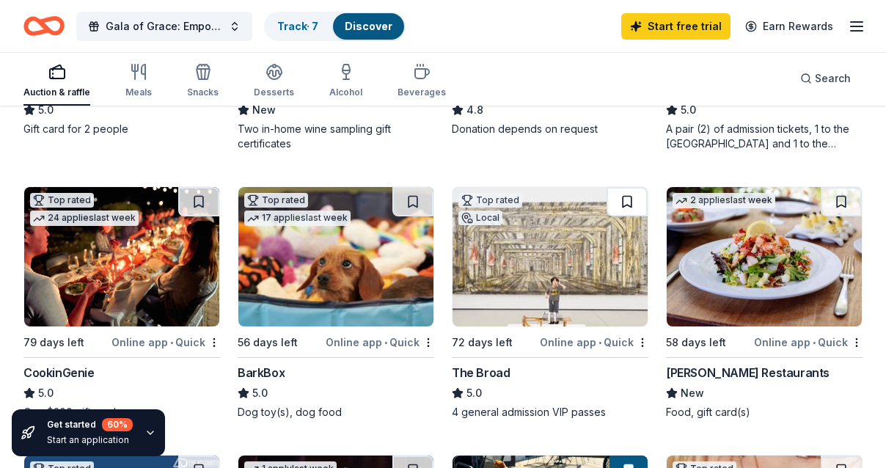
click at [618, 204] on button at bounding box center [627, 201] width 41 height 29
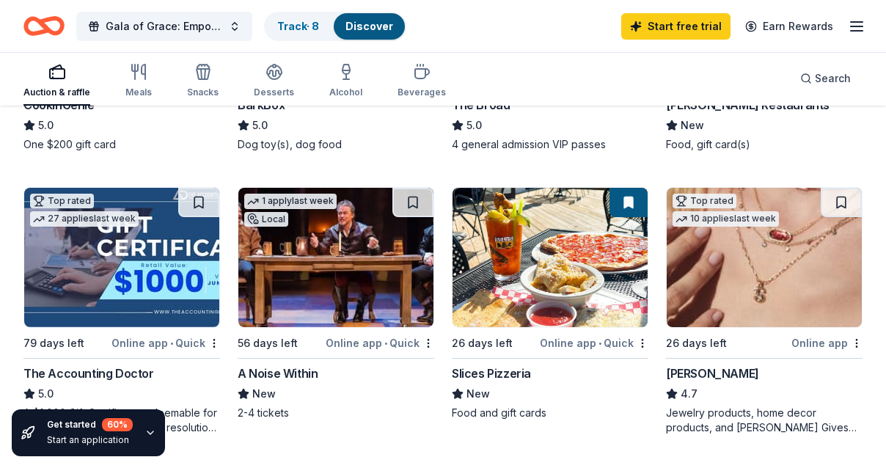
scroll to position [660, 0]
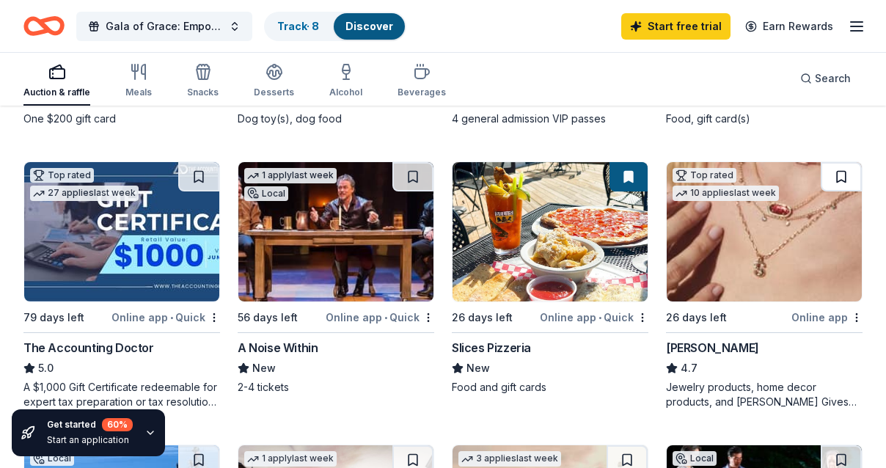
click at [839, 175] on button at bounding box center [841, 176] width 41 height 29
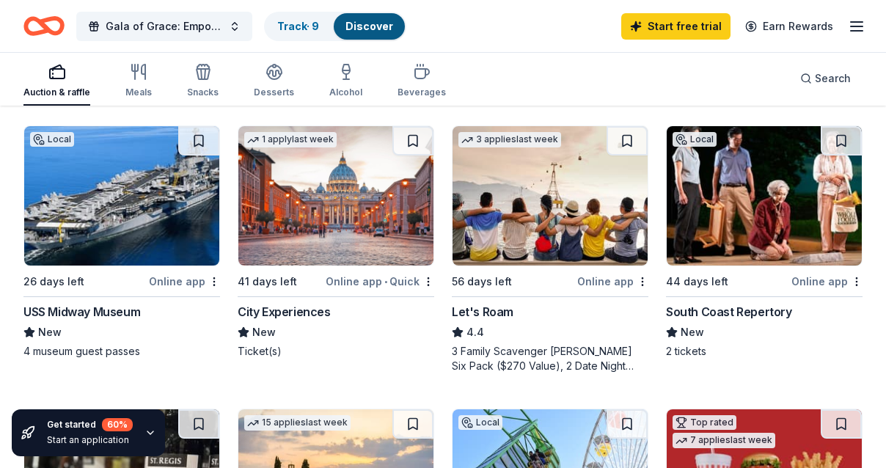
scroll to position [954, 0]
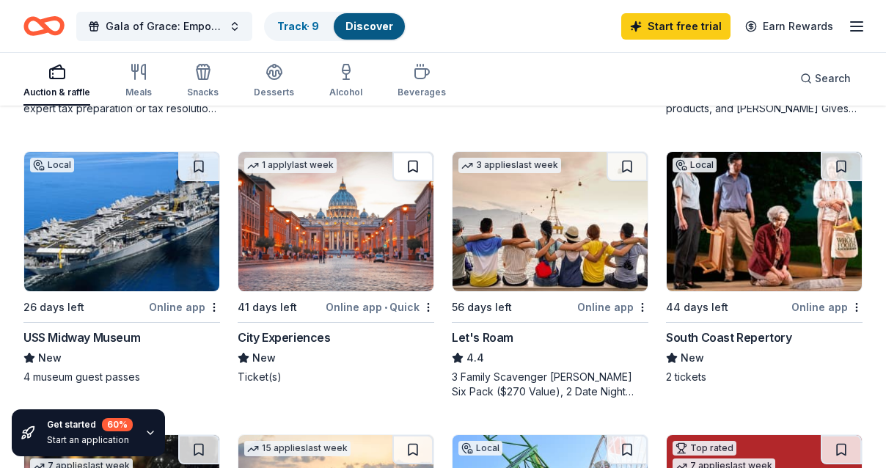
click at [423, 160] on button at bounding box center [413, 166] width 41 height 29
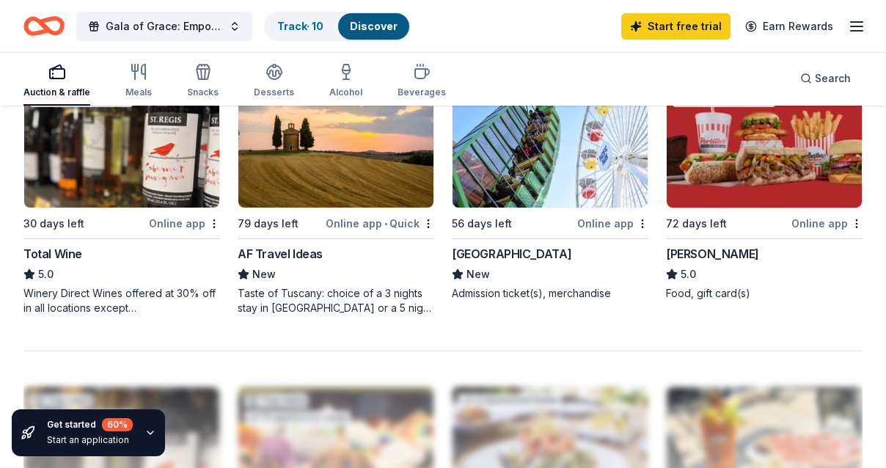
scroll to position [1247, 0]
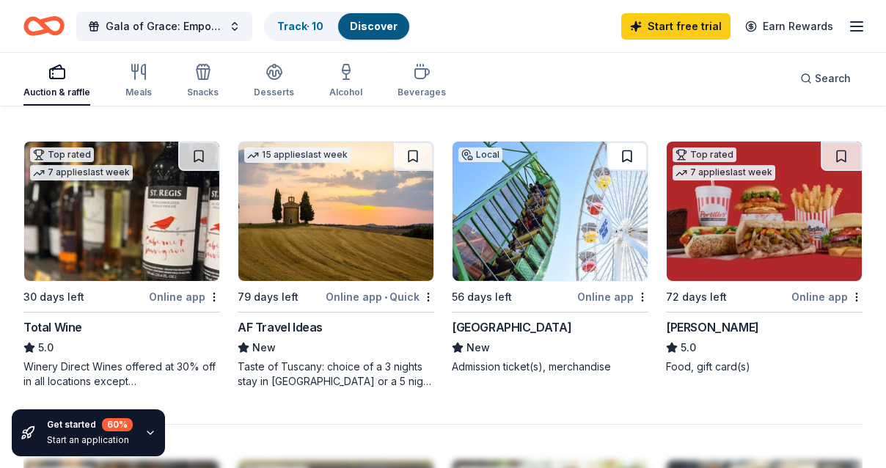
click at [638, 153] on button at bounding box center [627, 156] width 41 height 29
click at [289, 30] on link "Track · 11" at bounding box center [298, 26] width 43 height 12
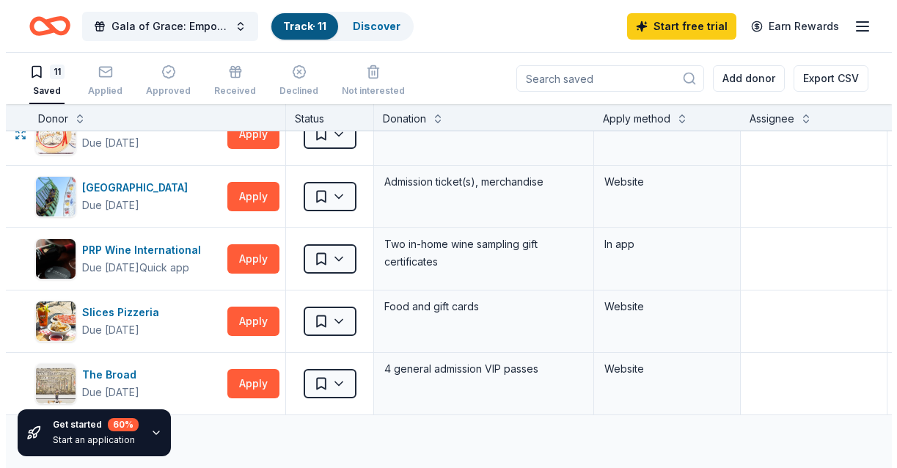
scroll to position [440, 0]
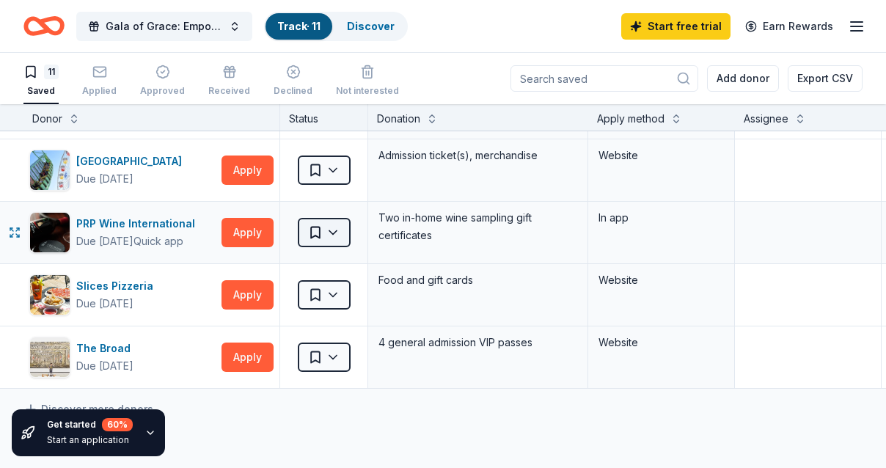
click at [325, 236] on html "Gala of Grace: Empowering Futures for El Porvenir Track · 11 Discover Start fre…" at bounding box center [443, 234] width 886 height 468
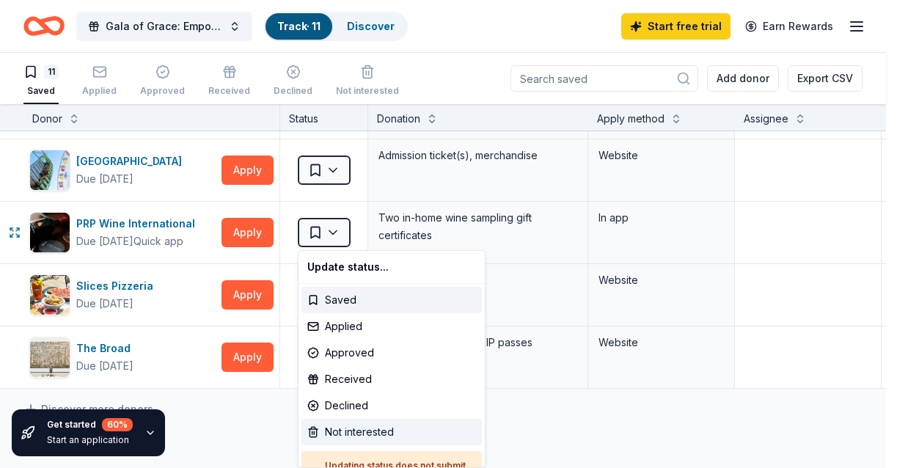
click at [361, 437] on div "Not interested" at bounding box center [392, 432] width 181 height 26
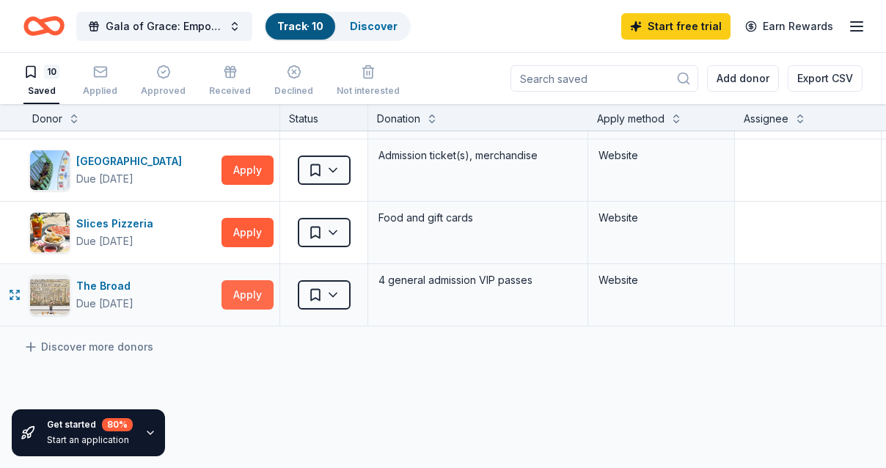
click at [252, 288] on button "Apply" at bounding box center [248, 294] width 52 height 29
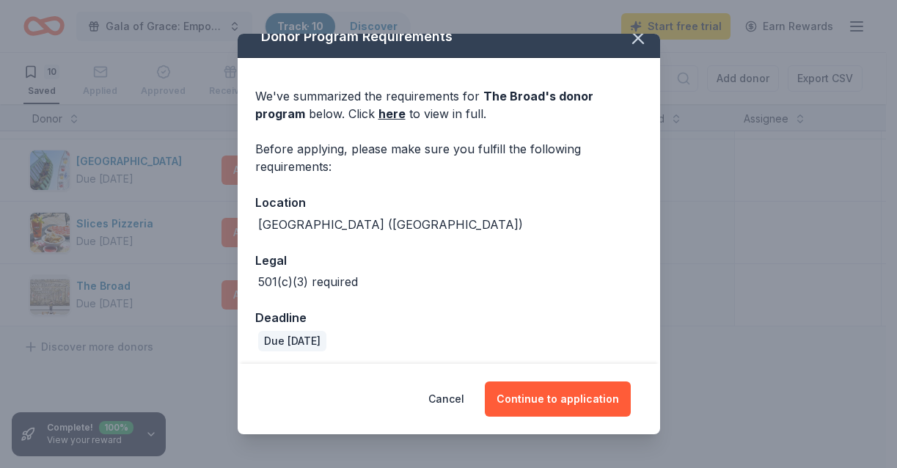
scroll to position [23, 0]
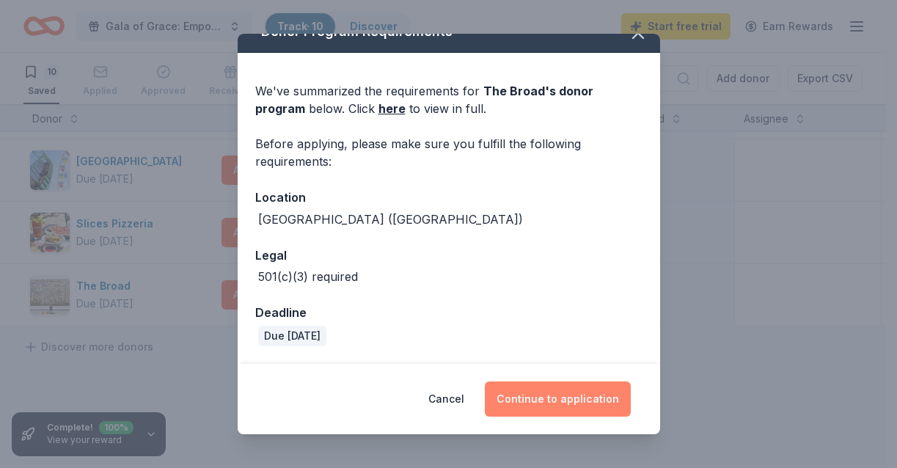
click at [561, 404] on button "Continue to application" at bounding box center [558, 399] width 146 height 35
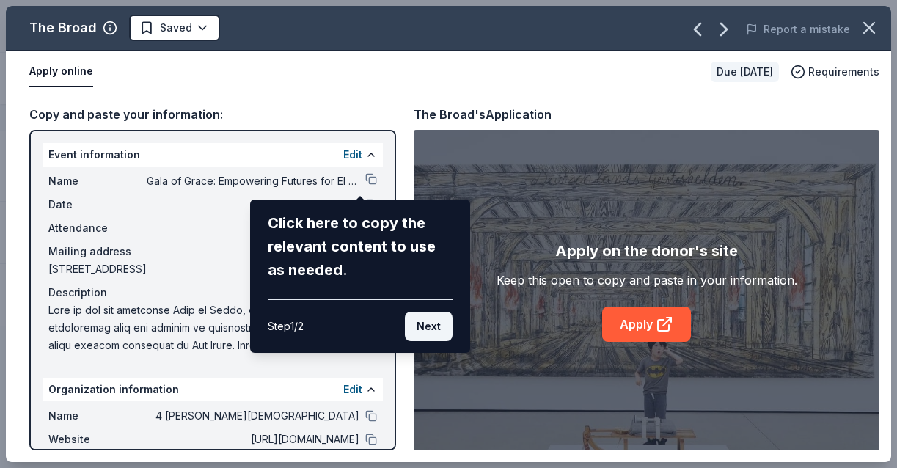
click at [421, 322] on button "Next" at bounding box center [429, 326] width 48 height 29
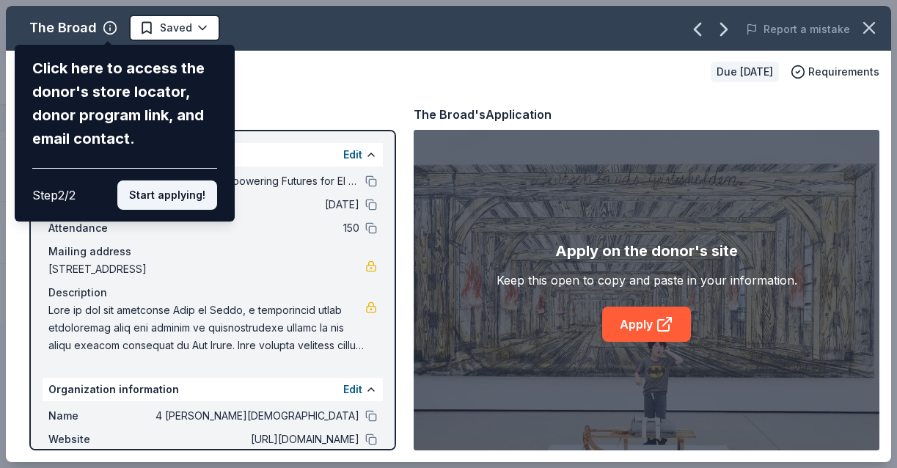
click at [192, 200] on button "Start applying!" at bounding box center [167, 195] width 100 height 29
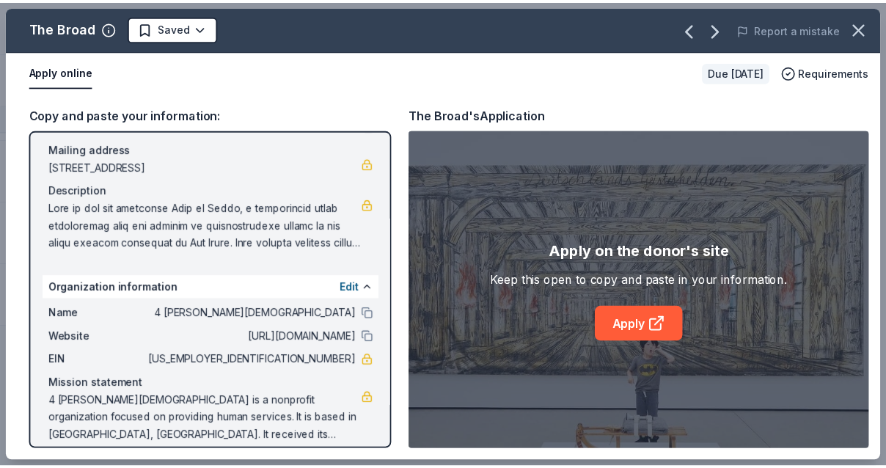
scroll to position [117, 0]
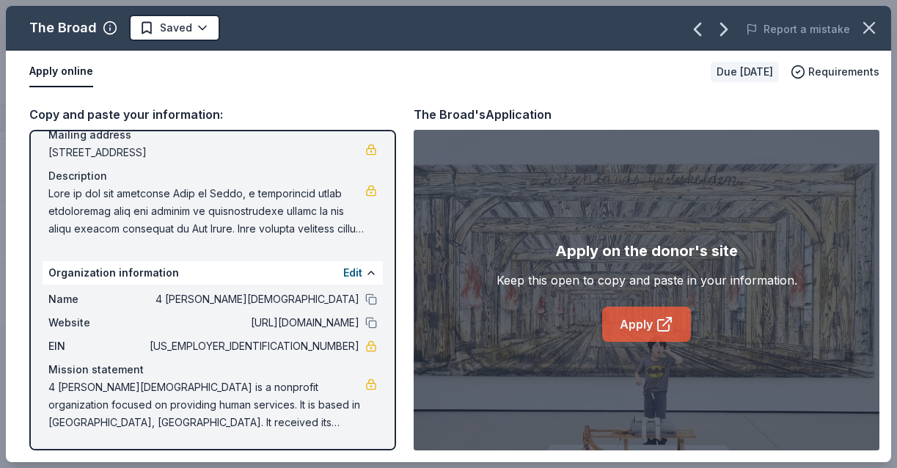
click at [650, 326] on link "Apply" at bounding box center [646, 324] width 89 height 35
click at [867, 26] on icon "button" at bounding box center [869, 28] width 10 height 10
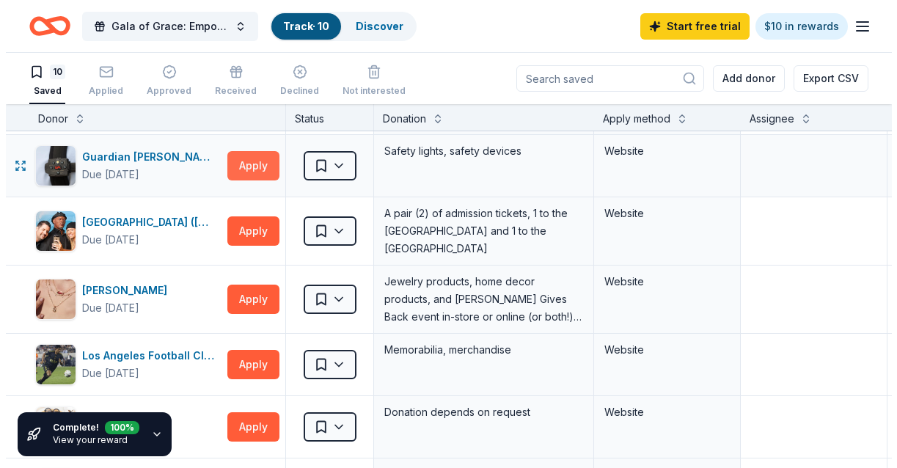
scroll to position [147, 0]
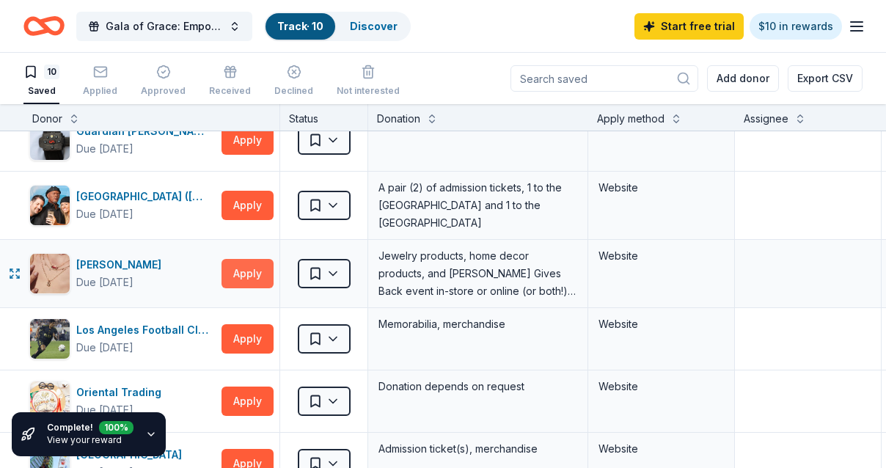
click at [233, 277] on button "Apply" at bounding box center [248, 273] width 52 height 29
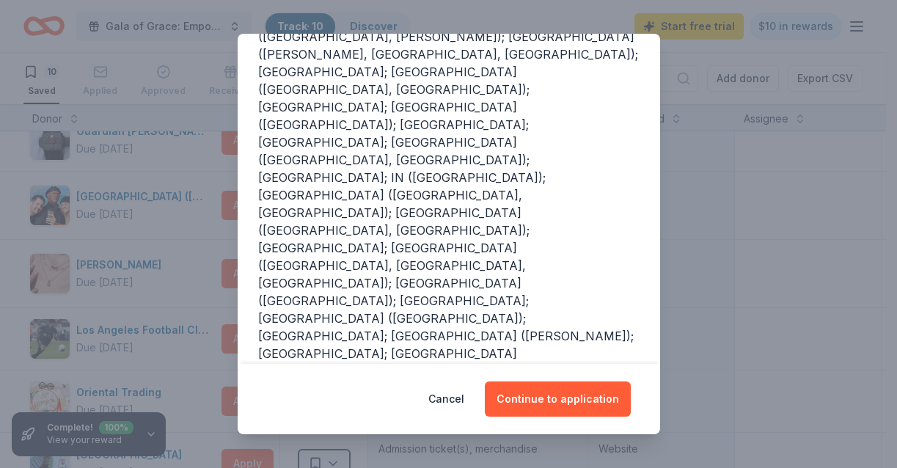
scroll to position [241, 0]
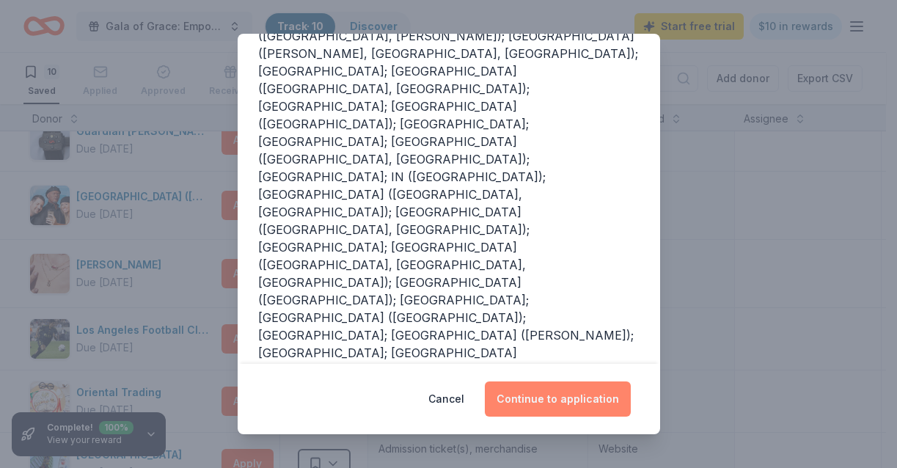
click at [584, 406] on button "Continue to application" at bounding box center [558, 399] width 146 height 35
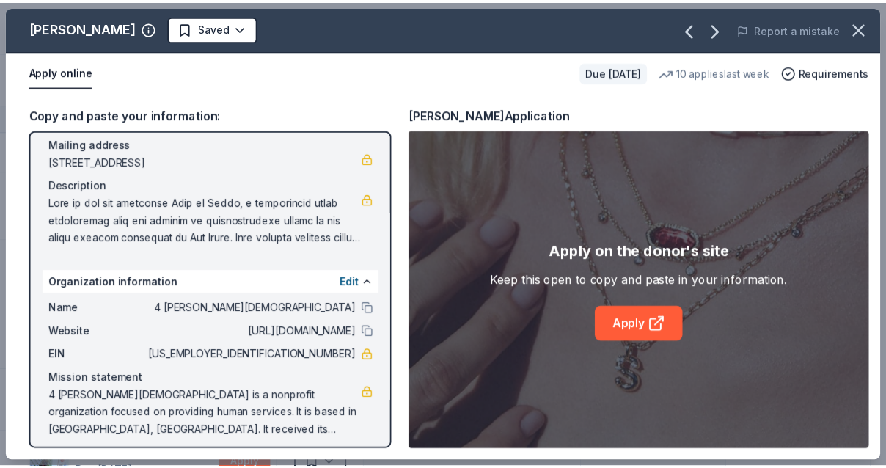
scroll to position [117, 0]
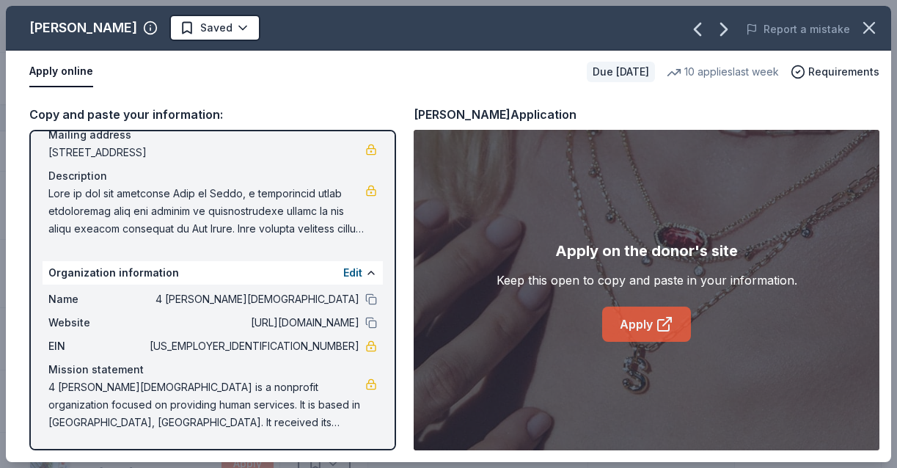
click at [643, 323] on link "Apply" at bounding box center [646, 324] width 89 height 35
click at [868, 26] on icon "button" at bounding box center [869, 28] width 10 height 10
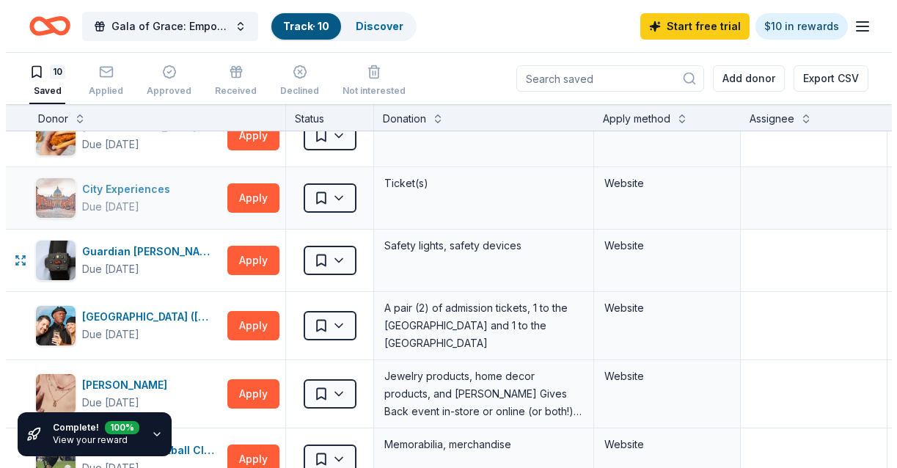
scroll to position [0, 0]
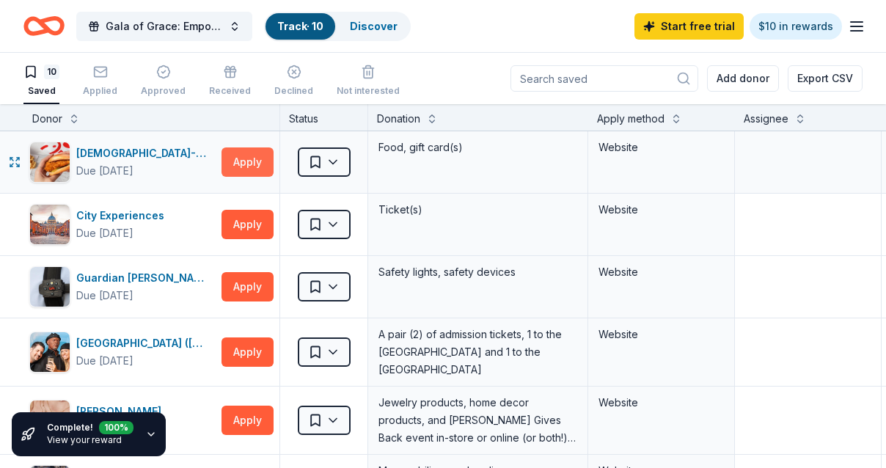
click at [251, 163] on button "Apply" at bounding box center [248, 161] width 52 height 29
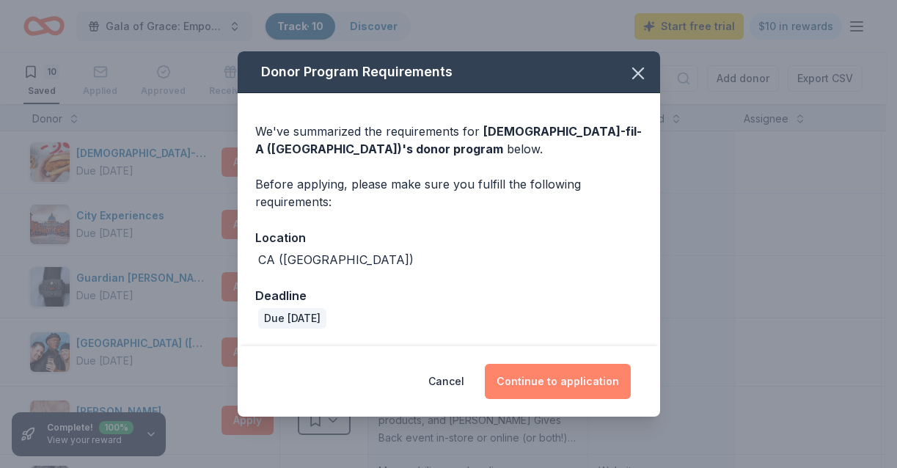
click at [590, 382] on button "Continue to application" at bounding box center [558, 381] width 146 height 35
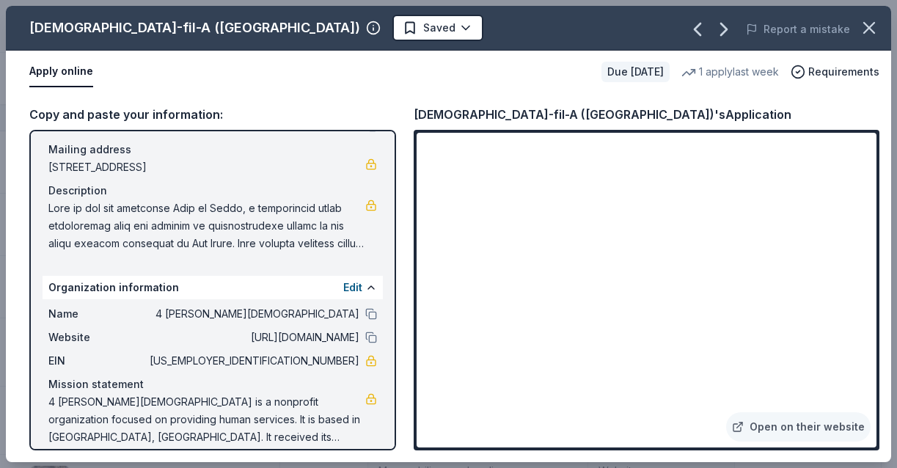
scroll to position [117, 0]
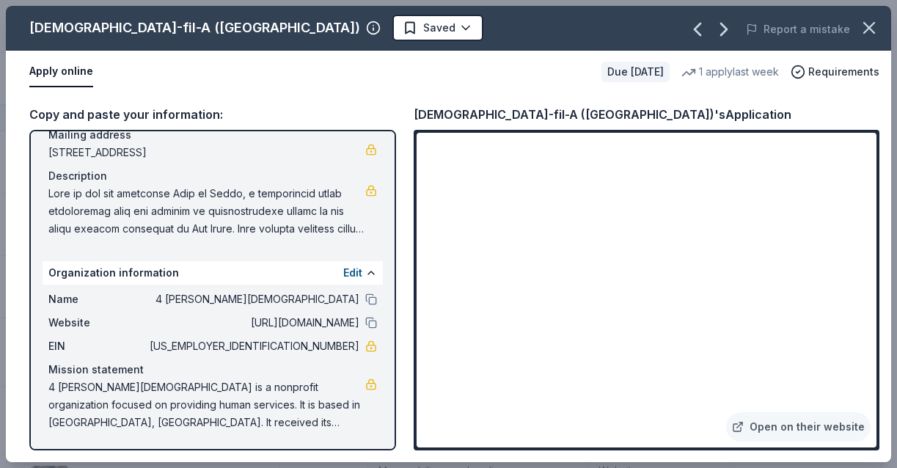
click at [202, 194] on span at bounding box center [206, 211] width 317 height 53
click at [323, 186] on span at bounding box center [206, 211] width 317 height 53
click at [298, 205] on span at bounding box center [206, 211] width 317 height 53
click at [862, 30] on icon "button" at bounding box center [869, 28] width 21 height 21
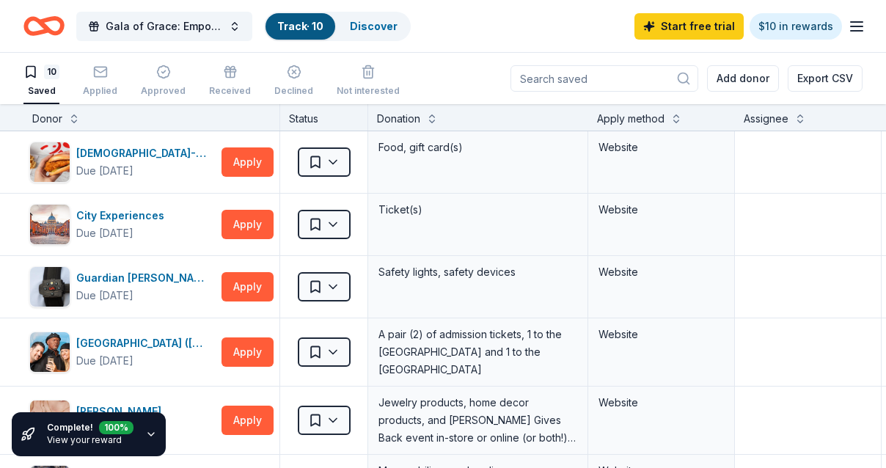
click at [145, 434] on icon "button" at bounding box center [151, 435] width 12 height 12
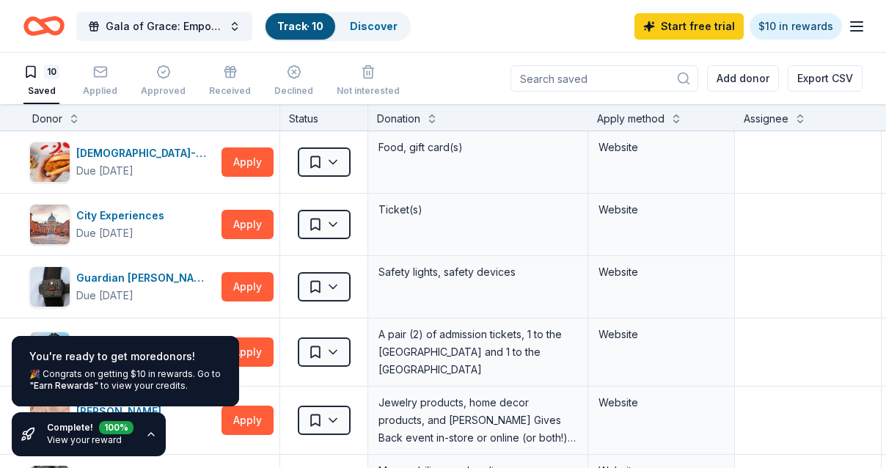
click at [145, 436] on icon "button" at bounding box center [151, 435] width 12 height 12
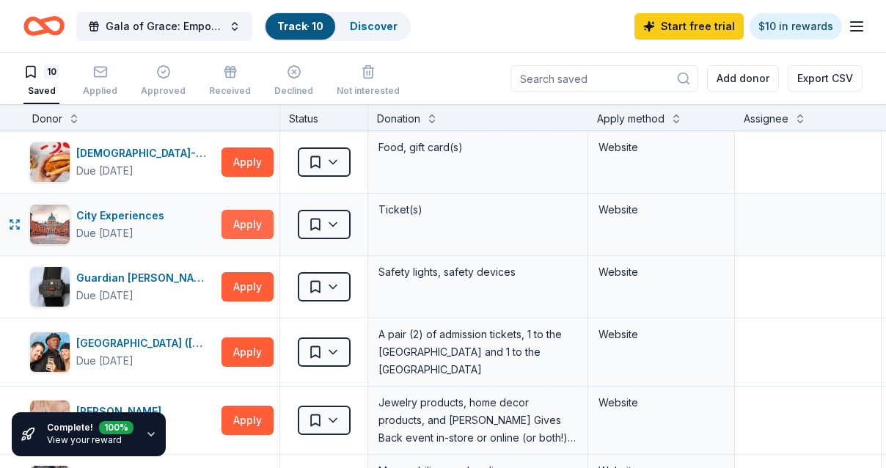
click at [256, 216] on button "Apply" at bounding box center [248, 224] width 52 height 29
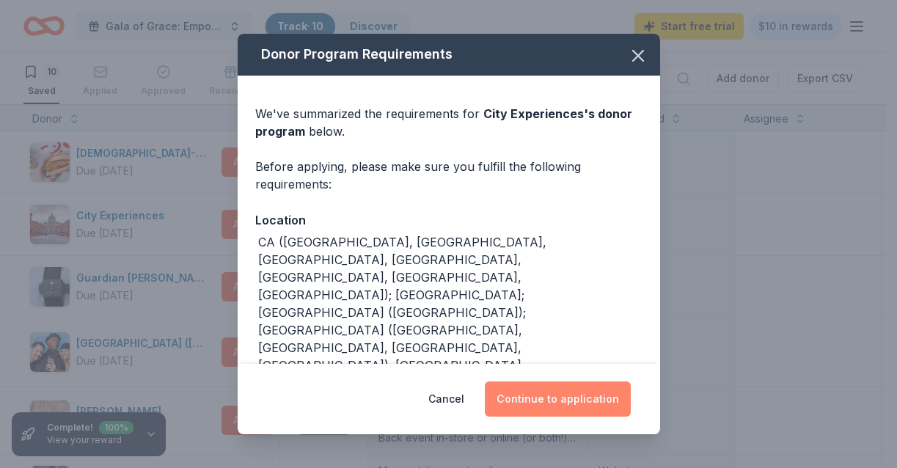
click at [594, 395] on button "Continue to application" at bounding box center [558, 399] width 146 height 35
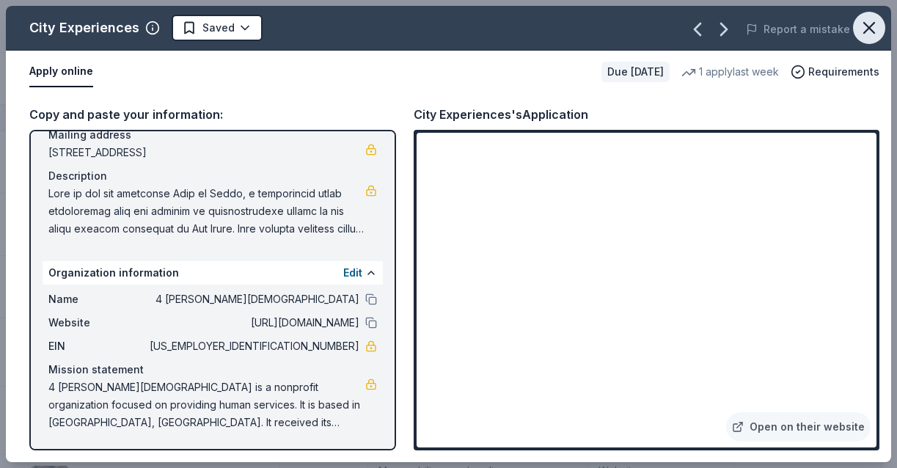
click at [868, 26] on icon "button" at bounding box center [869, 28] width 10 height 10
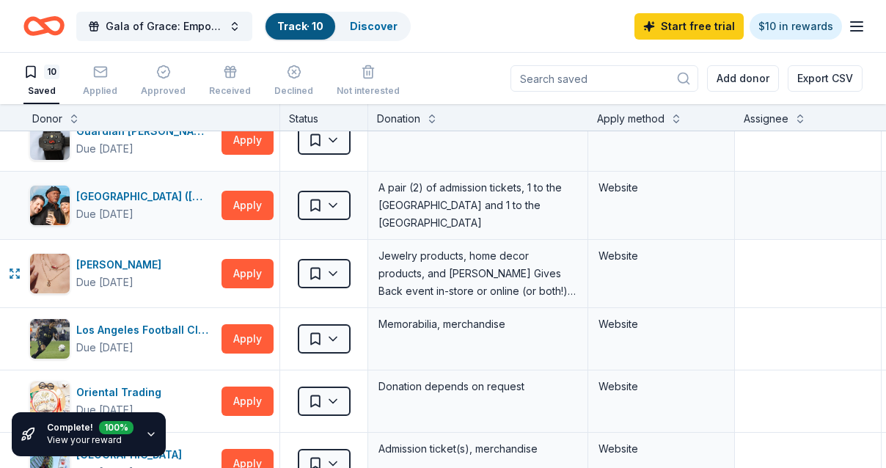
scroll to position [72, 0]
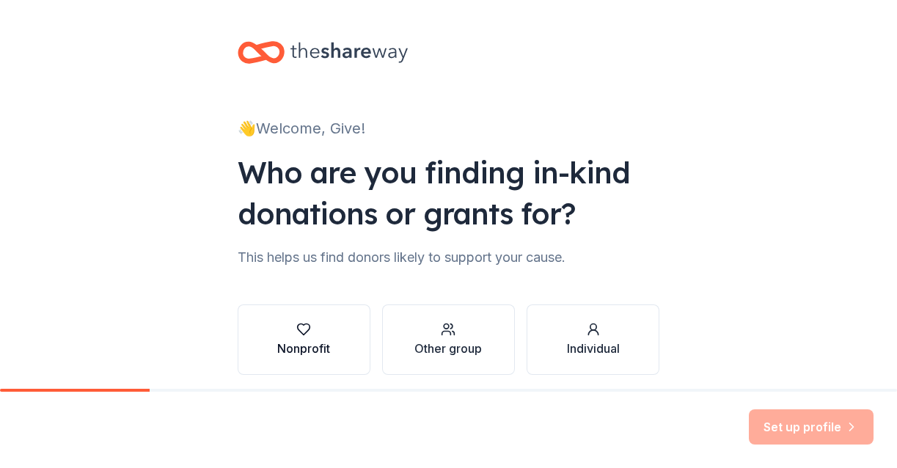
click at [316, 337] on div "Nonprofit" at bounding box center [303, 339] width 53 height 35
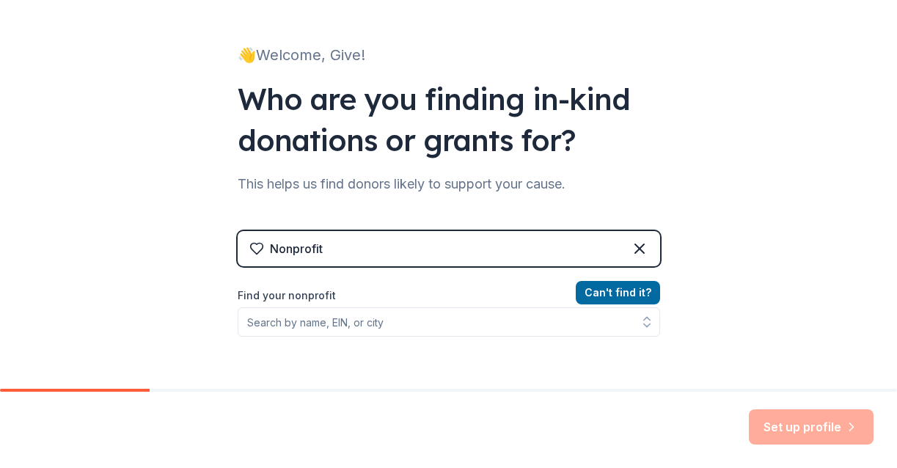
scroll to position [220, 0]
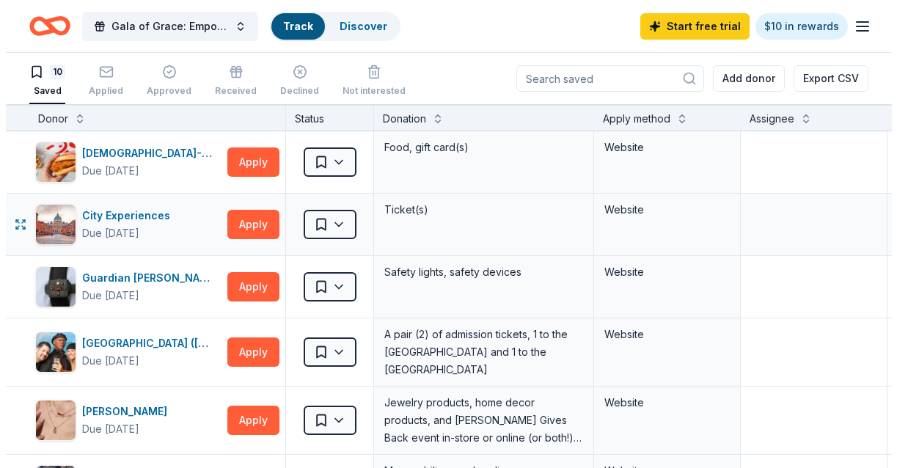
scroll to position [1, 0]
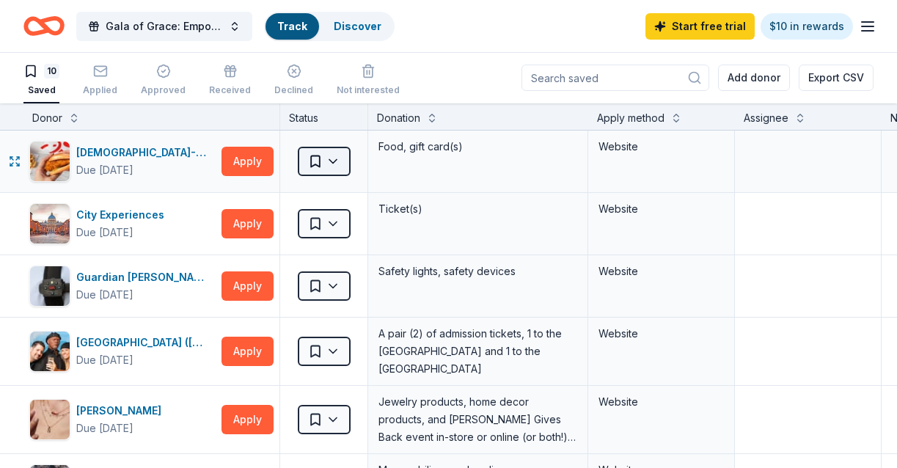
click at [330, 167] on html "Gala of Grace: Empowering Futures for El Porvenir Track Discover Start free tri…" at bounding box center [448, 233] width 897 height 468
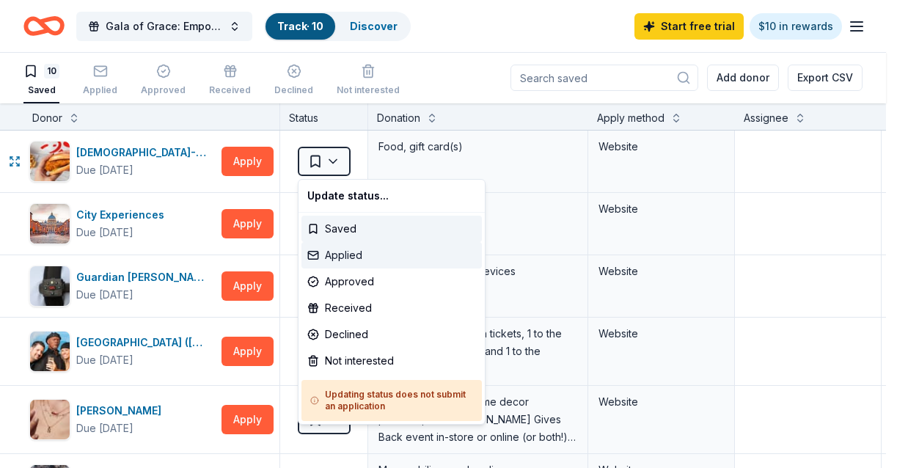
click at [338, 250] on div "Applied" at bounding box center [392, 255] width 181 height 26
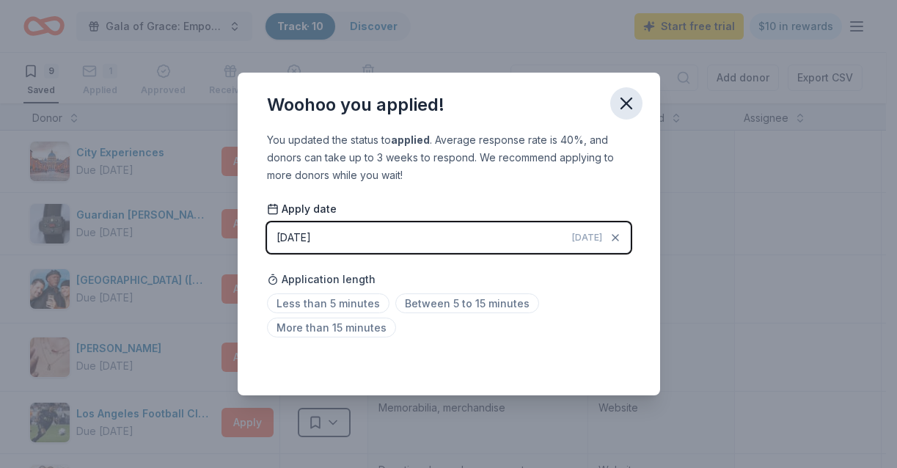
click at [620, 95] on icon "button" at bounding box center [626, 103] width 21 height 21
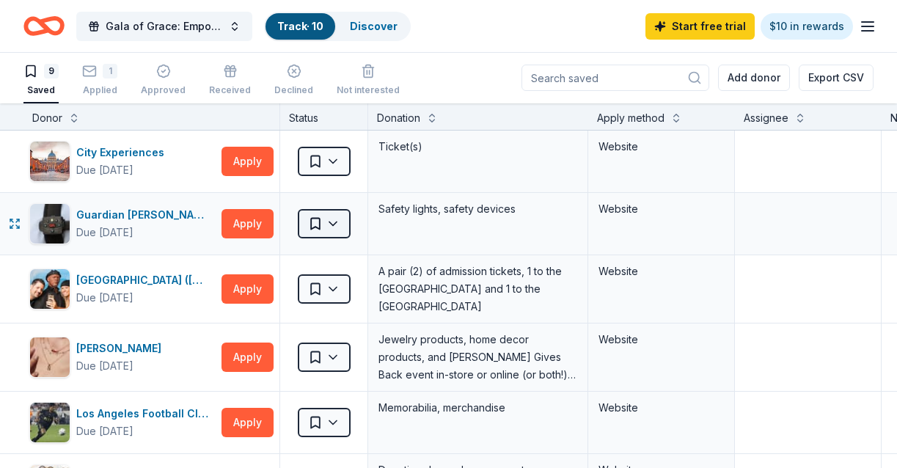
click at [329, 217] on html "Gala of Grace: Empowering Futures for El Porvenir Track · 10 Discover Start fre…" at bounding box center [448, 233] width 897 height 468
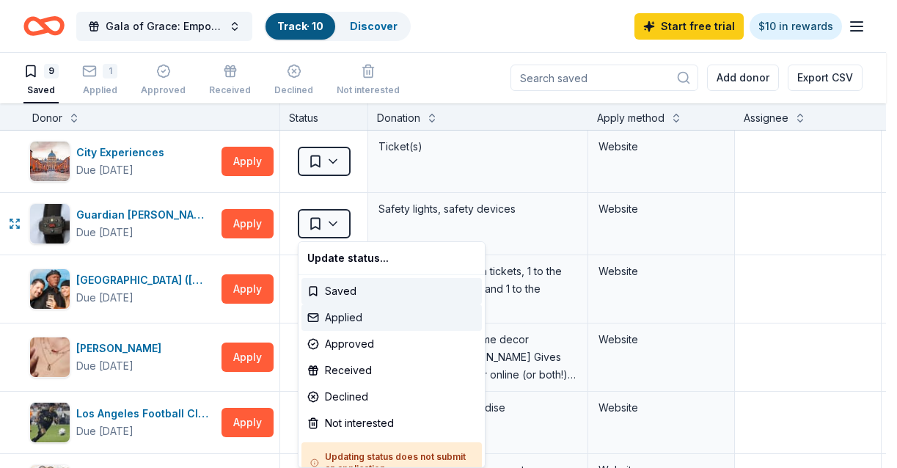
click at [352, 318] on div "Applied" at bounding box center [392, 318] width 181 height 26
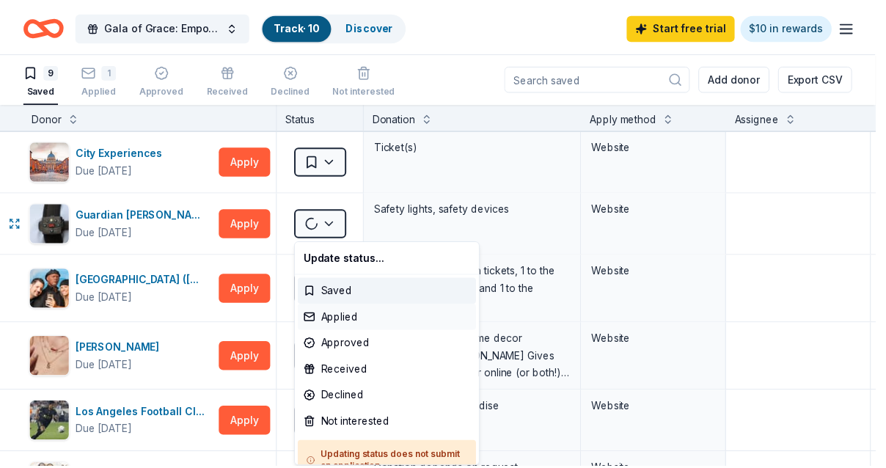
scroll to position [0, 0]
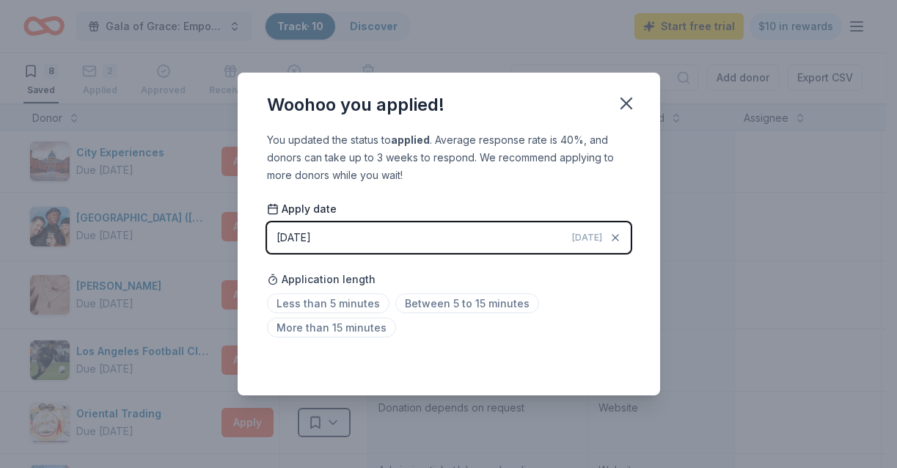
click at [632, 87] on div "Woohoo you applied!" at bounding box center [449, 102] width 423 height 59
click at [625, 103] on icon "button" at bounding box center [627, 103] width 10 height 10
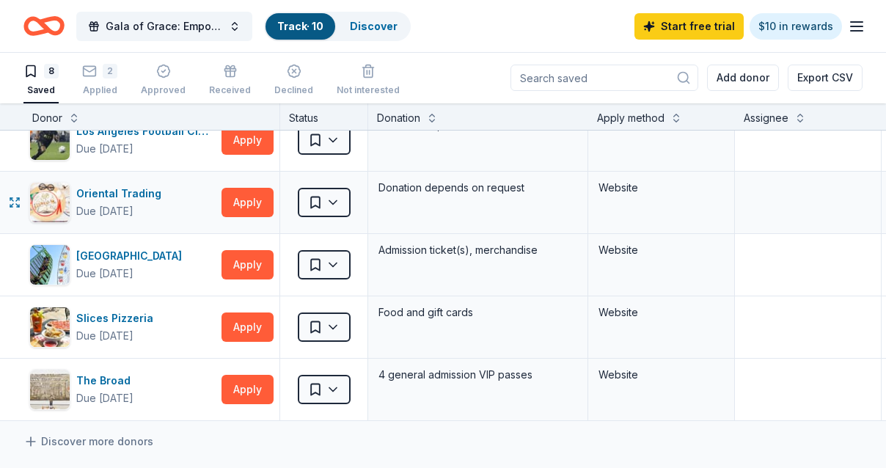
scroll to position [294, 0]
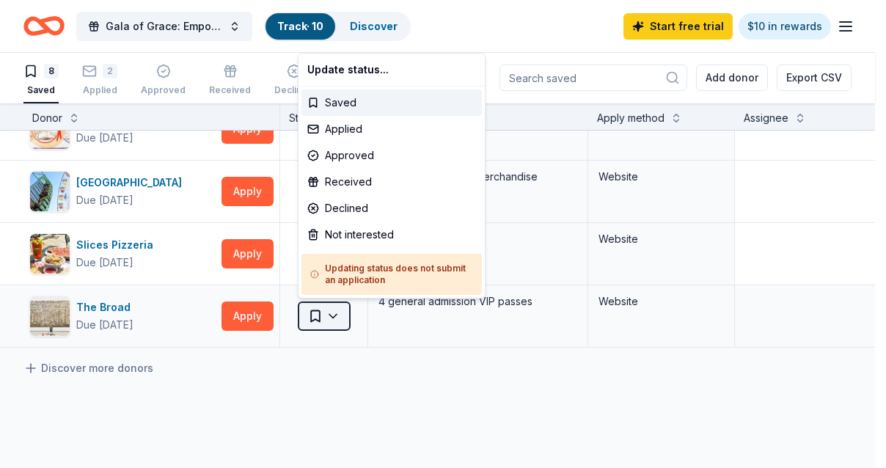
click at [328, 318] on html "Gala of Grace: Empowering Futures for El Porvenir Track · 10 Discover Start fre…" at bounding box center [443, 233] width 886 height 468
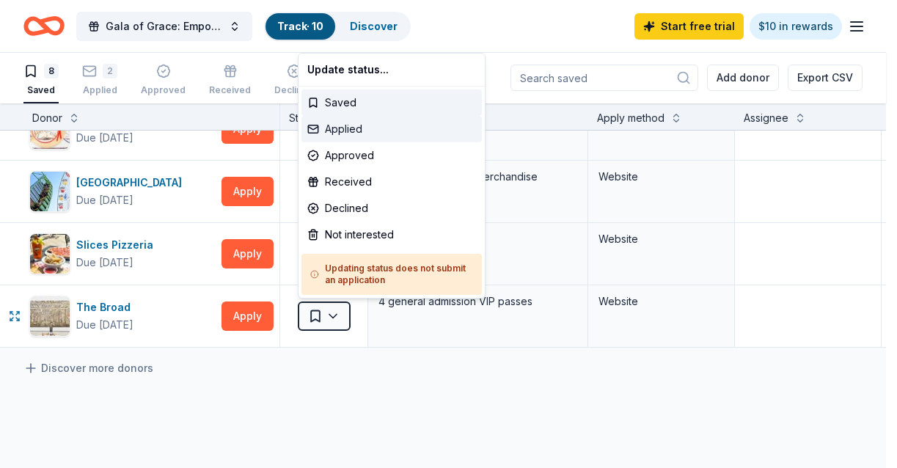
click at [392, 132] on div "Applied" at bounding box center [392, 129] width 181 height 26
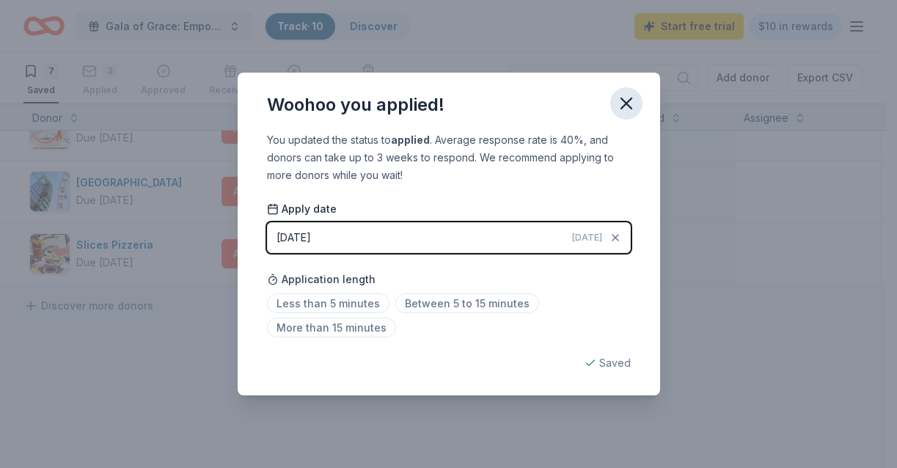
click at [627, 95] on icon "button" at bounding box center [626, 103] width 21 height 21
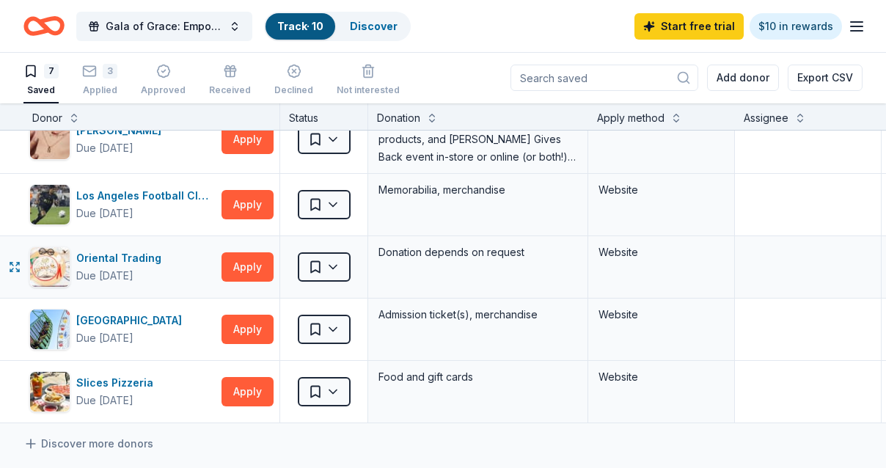
scroll to position [0, 0]
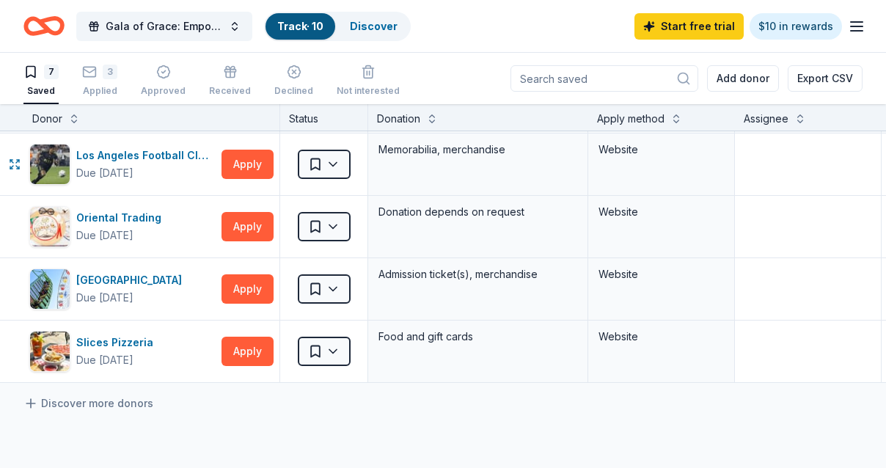
scroll to position [220, 0]
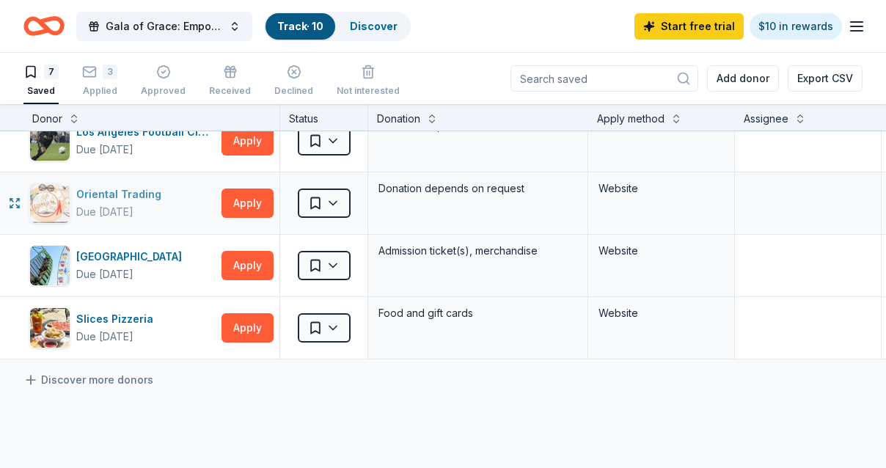
click at [134, 193] on div "Oriental Trading" at bounding box center [121, 195] width 91 height 18
click at [105, 256] on div "[GEOGRAPHIC_DATA]" at bounding box center [132, 257] width 112 height 18
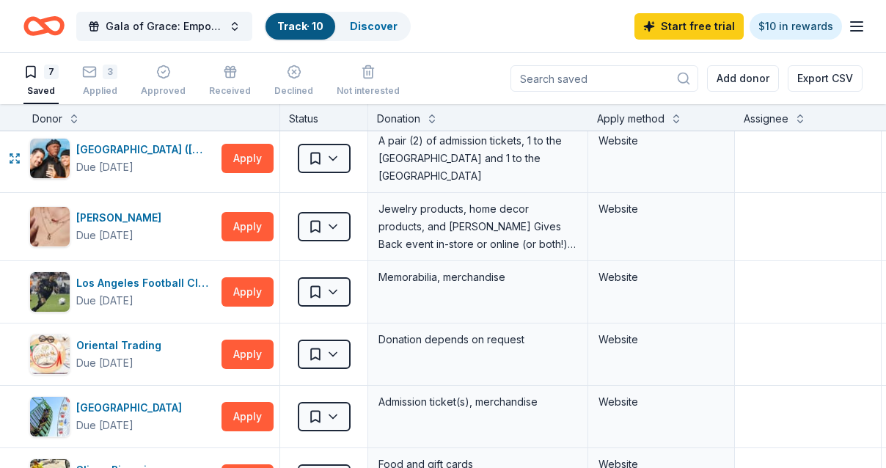
scroll to position [0, 0]
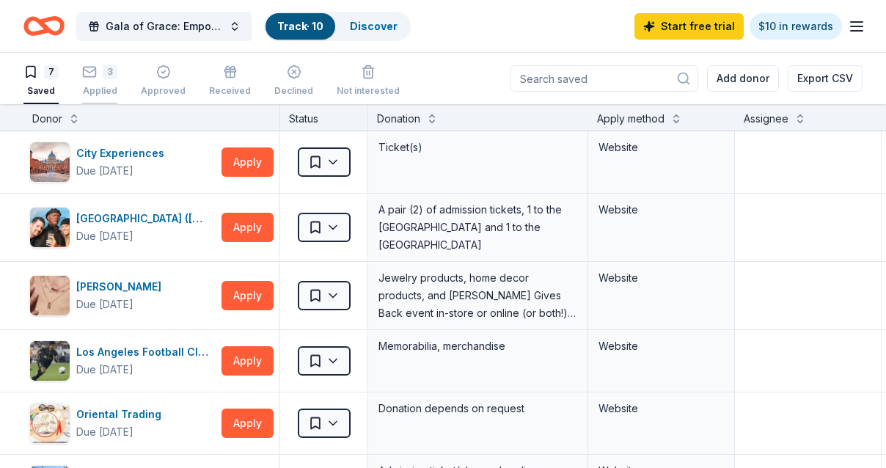
click at [99, 76] on div "3" at bounding box center [99, 72] width 35 height 15
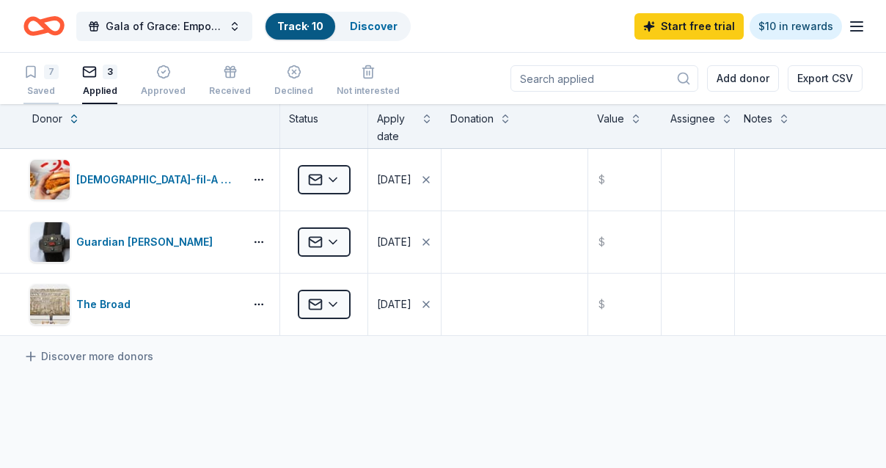
click at [35, 73] on icon "button" at bounding box center [30, 72] width 15 height 15
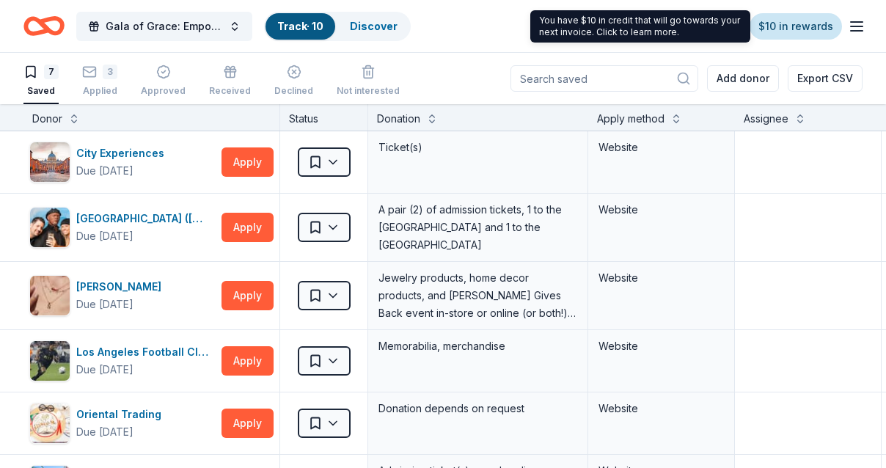
click at [816, 29] on link "$10 in rewards" at bounding box center [796, 26] width 92 height 26
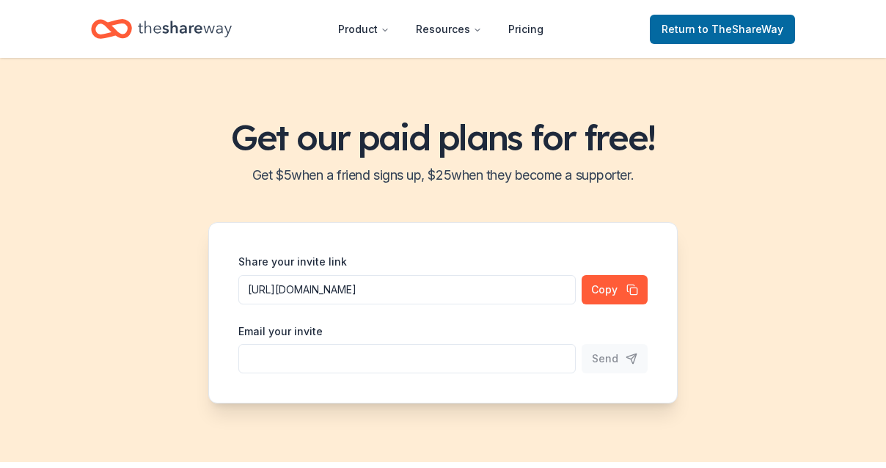
click at [861, 30] on header "Product Resources Pricing Return to TheShareWay" at bounding box center [443, 29] width 886 height 58
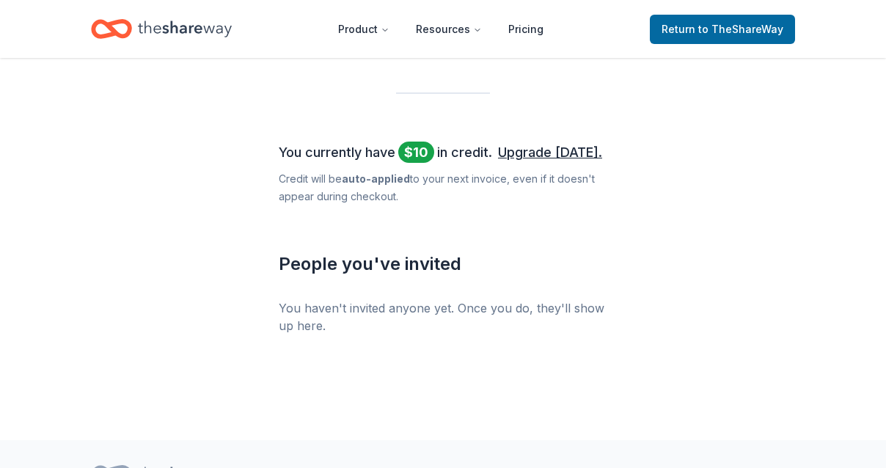
scroll to position [660, 0]
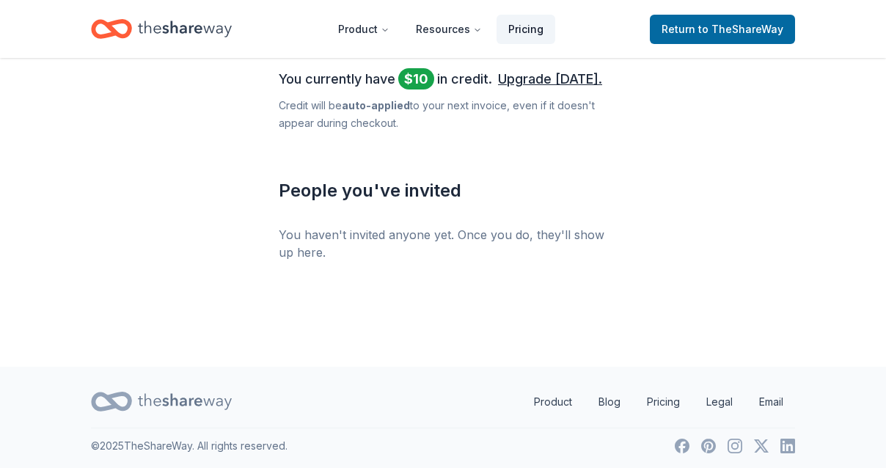
click at [501, 26] on link "Pricing" at bounding box center [526, 29] width 59 height 29
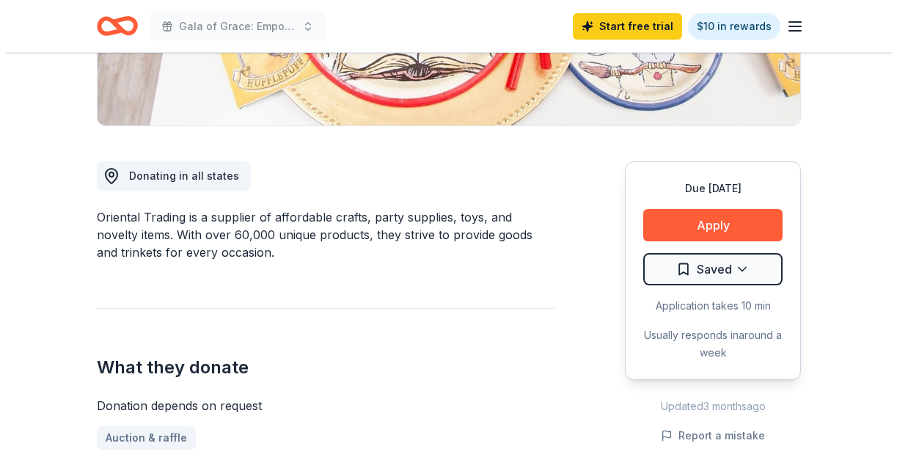
scroll to position [367, 0]
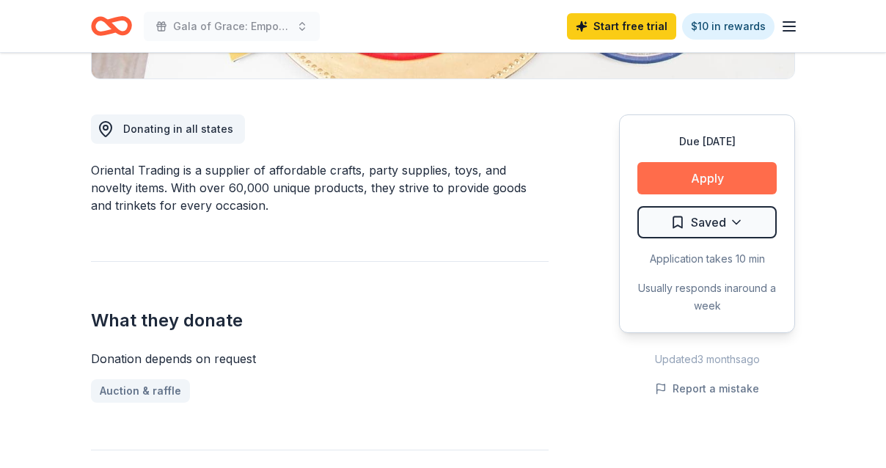
click at [663, 185] on button "Apply" at bounding box center [707, 178] width 139 height 32
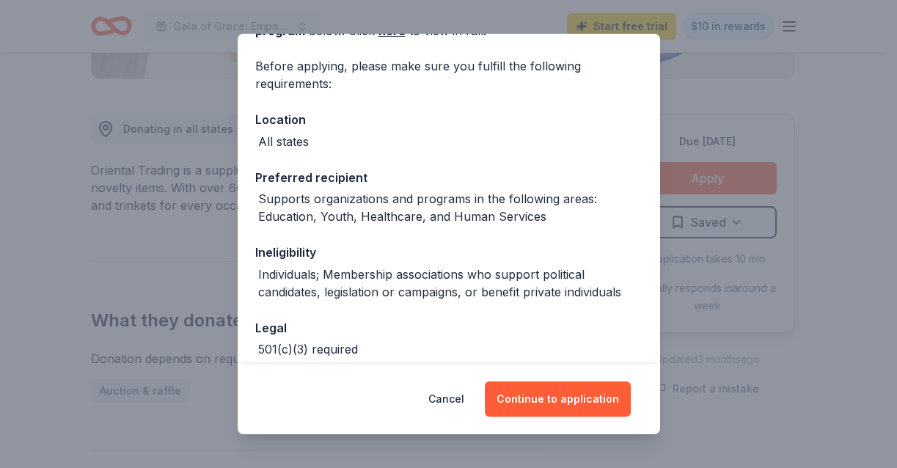
scroll to position [147, 0]
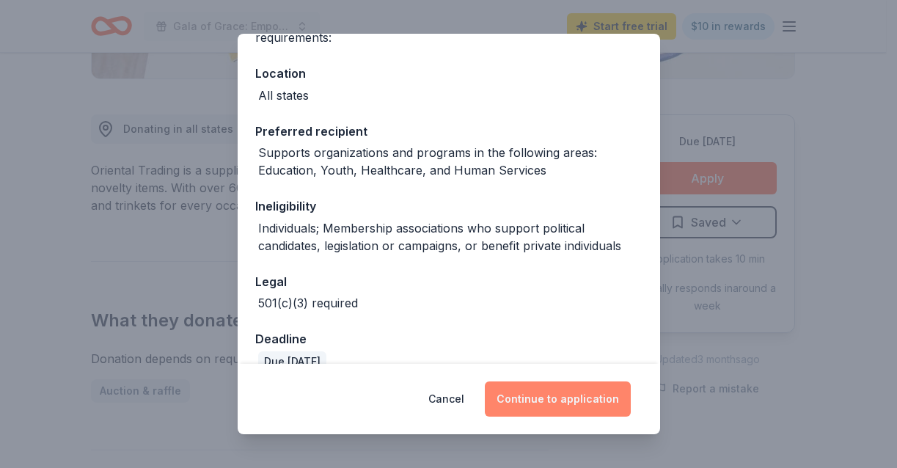
click at [553, 388] on button "Continue to application" at bounding box center [558, 399] width 146 height 35
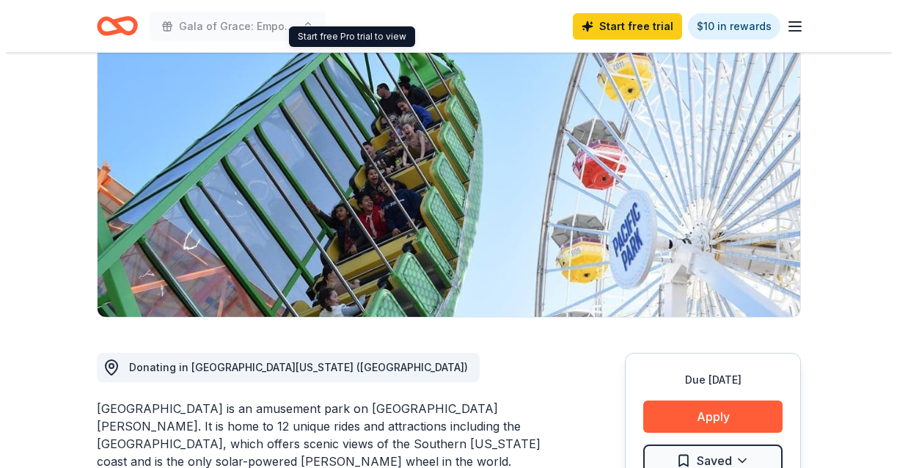
scroll to position [367, 0]
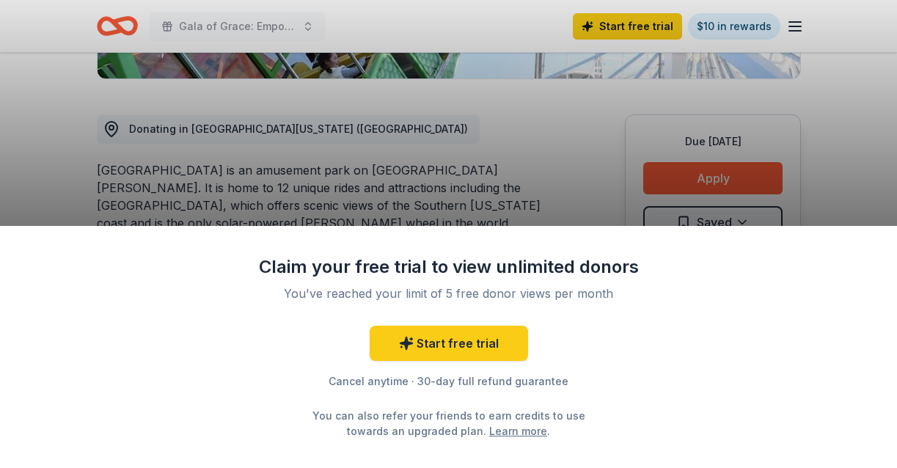
click at [760, 178] on div "Claim your free trial to view unlimited donors You've reached your limit of 5 f…" at bounding box center [448, 234] width 897 height 468
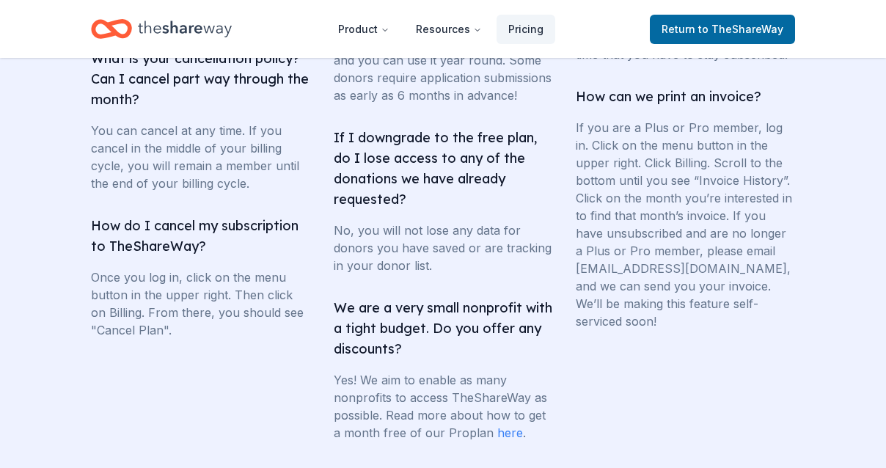
scroll to position [3449, 0]
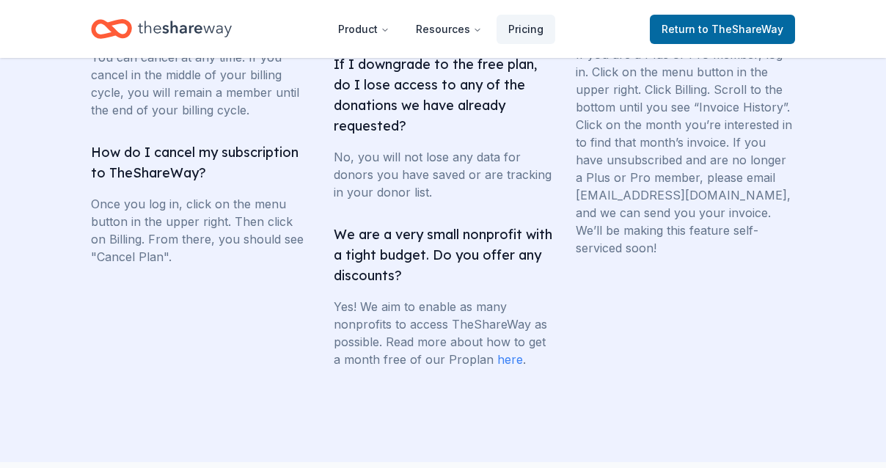
click at [506, 367] on link "here" at bounding box center [511, 359] width 26 height 15
